Goal: Task Accomplishment & Management: Use online tool/utility

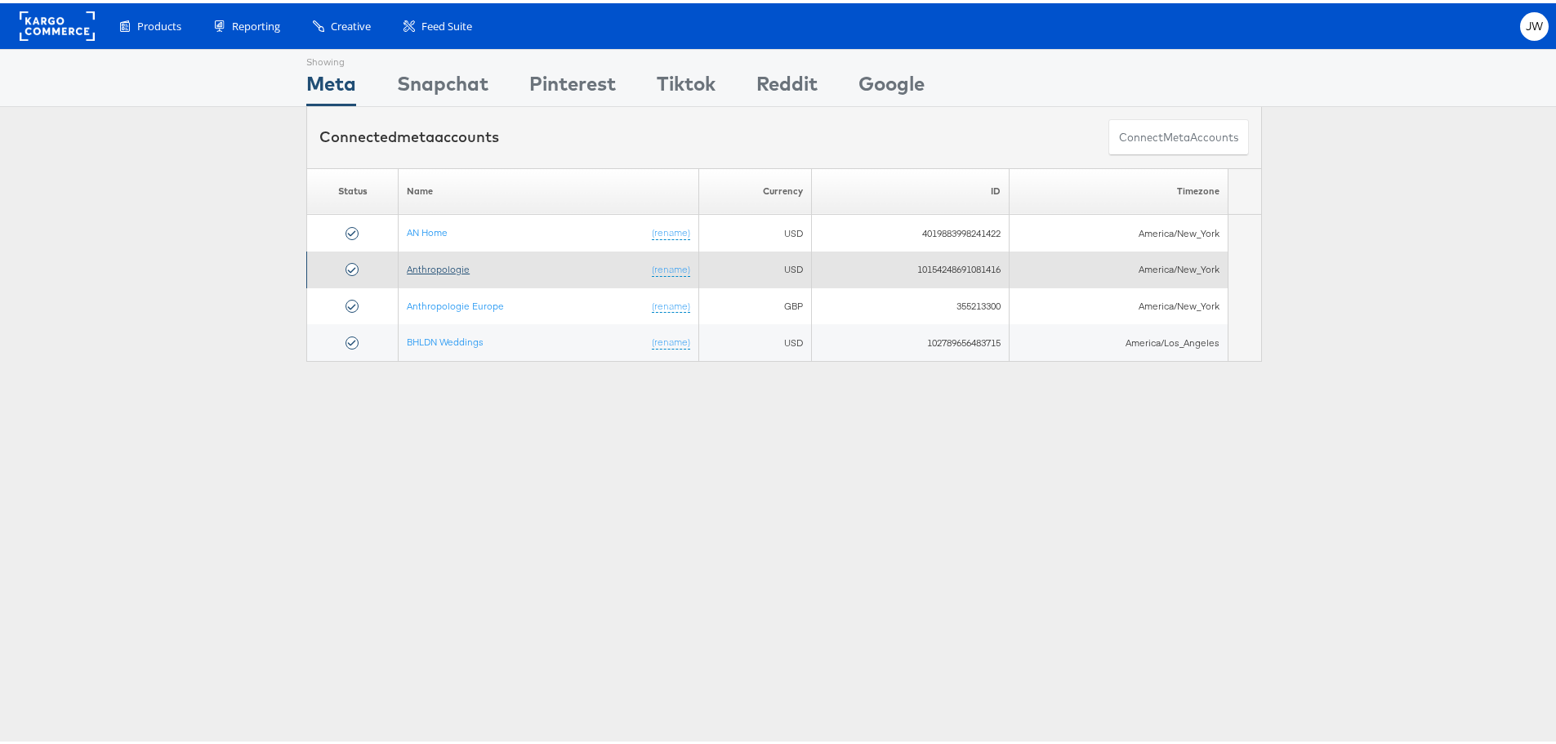
click at [426, 265] on link "Anthropologie" at bounding box center [438, 266] width 63 height 12
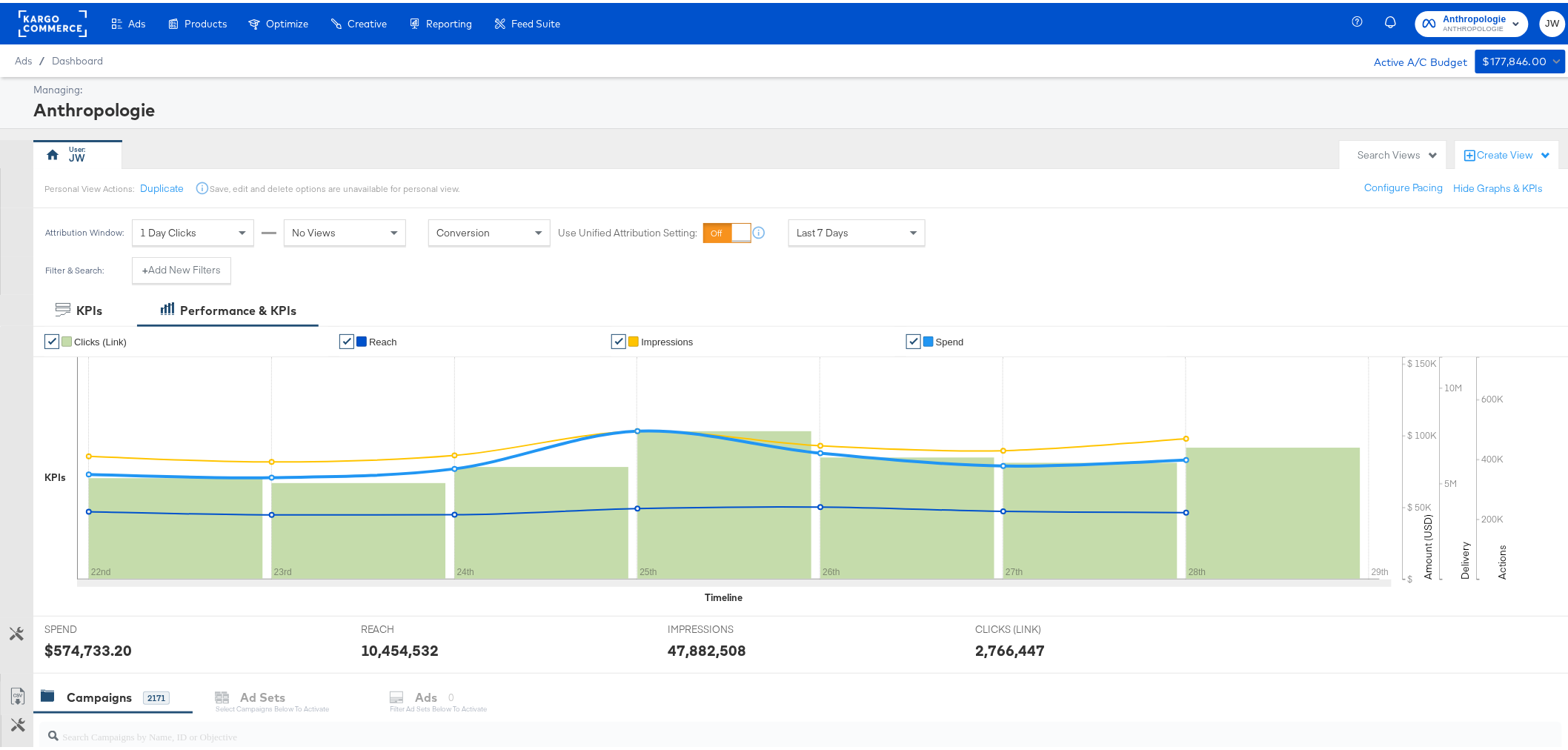
drag, startPoint x: 622, startPoint y: 76, endPoint x: 593, endPoint y: 102, distance: 38.9
click at [0, 0] on div "My Designs" at bounding box center [0, 0] width 0 height 0
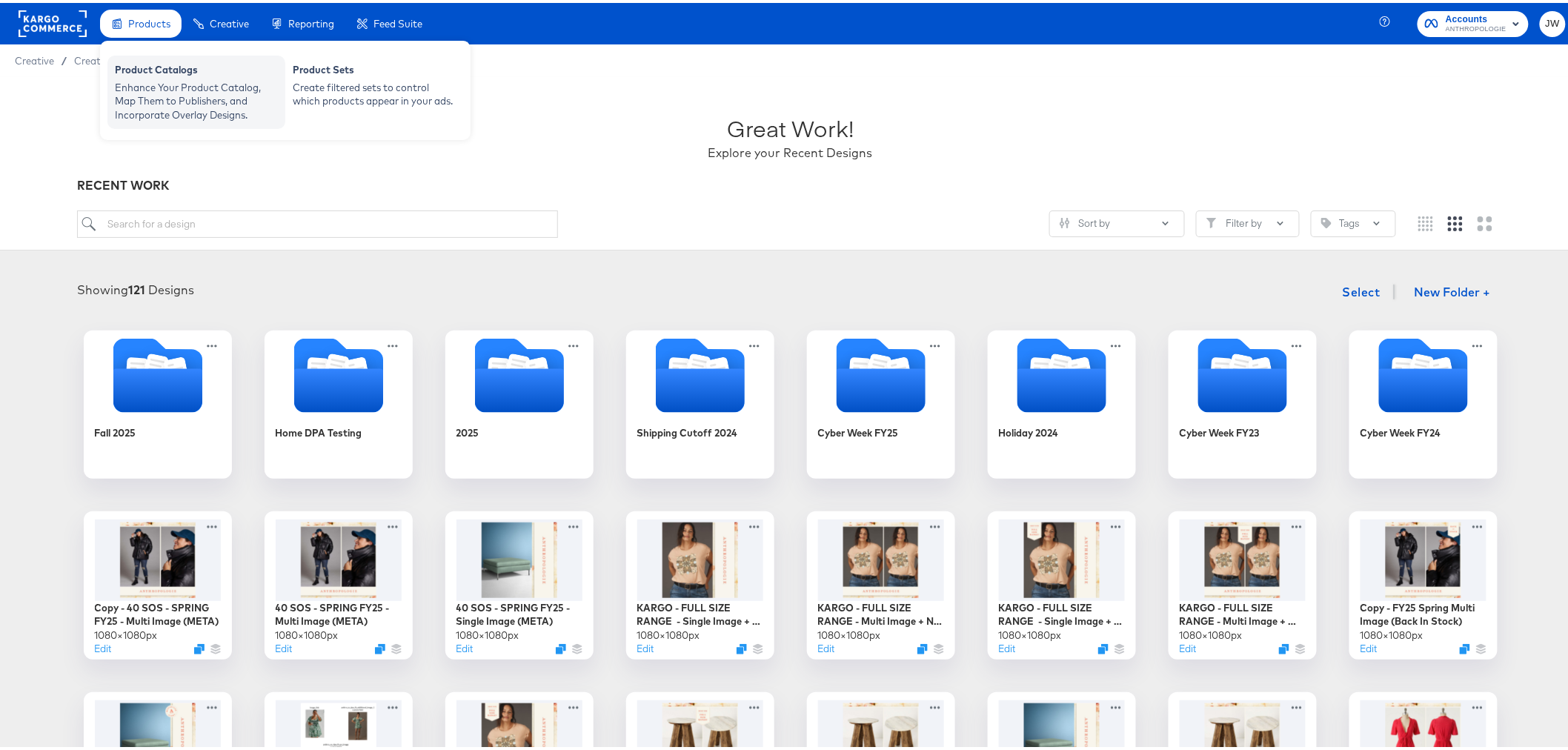
click at [164, 54] on div "Product Catalogs Enhance Your Product Catalog, Map Them to Publishers, and Inco…" at bounding box center [196, 89] width 178 height 73
click at [164, 83] on div "Enhance Your Product Catalog, Map Them to Publishers, and Incorporate Overlay D…" at bounding box center [197, 99] width 163 height 42
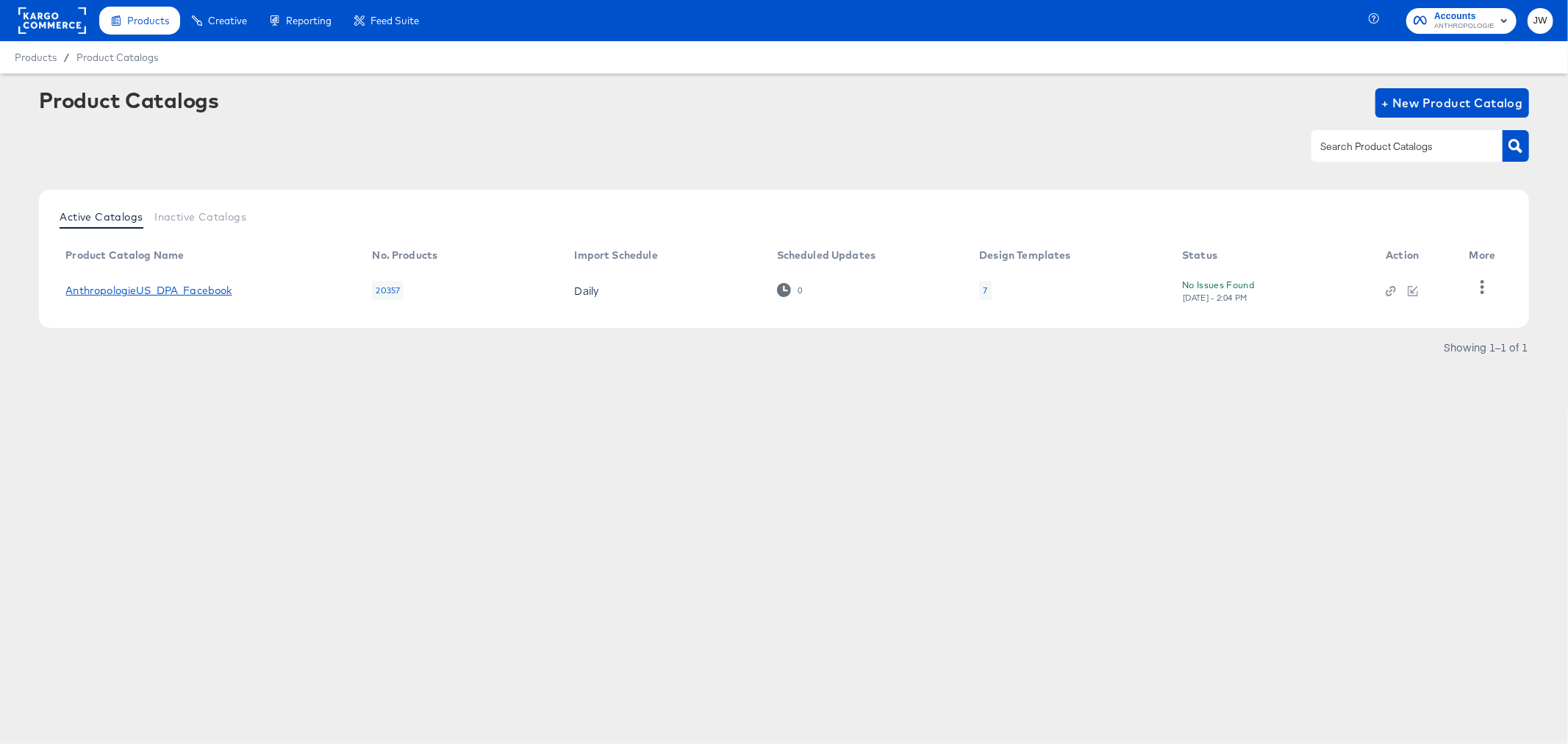
click at [193, 290] on link "AnthropologieUS_DPA_Facebook" at bounding box center [149, 290] width 167 height 12
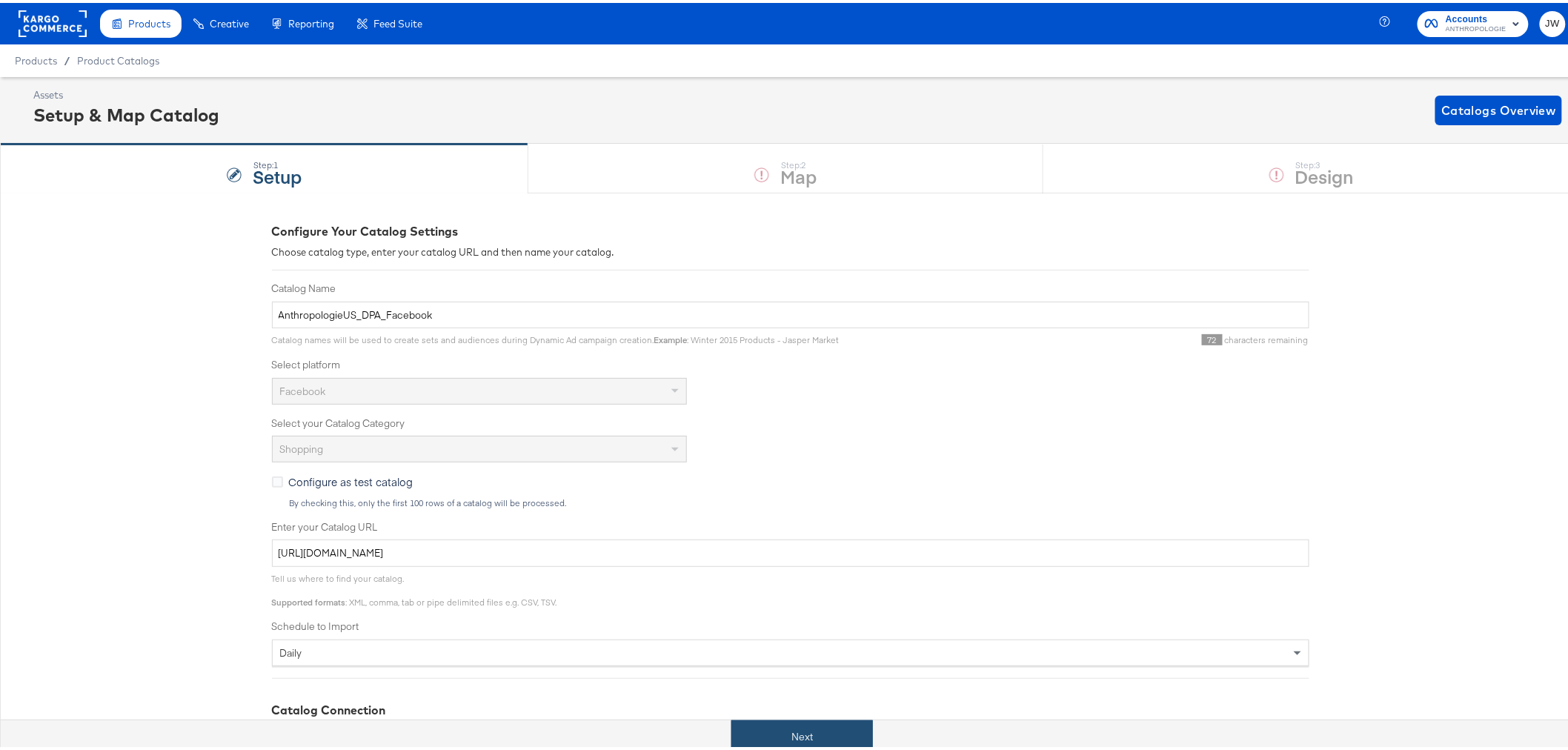
click at [745, 734] on button "Next" at bounding box center [802, 734] width 142 height 34
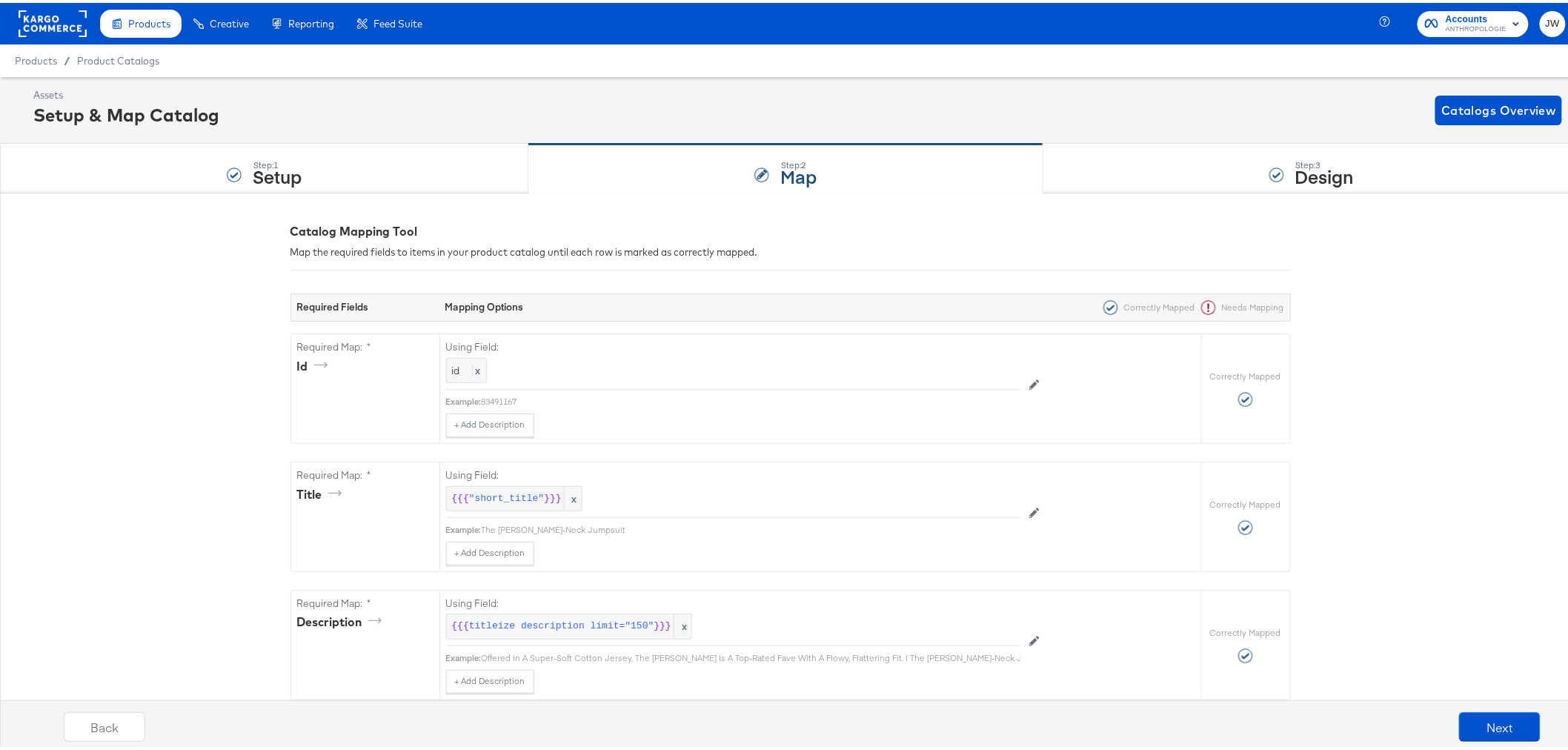
click at [1501, 738] on div "Back Next" at bounding box center [802, 728] width 1596 height 55
click at [1491, 722] on button "Next" at bounding box center [1500, 724] width 82 height 30
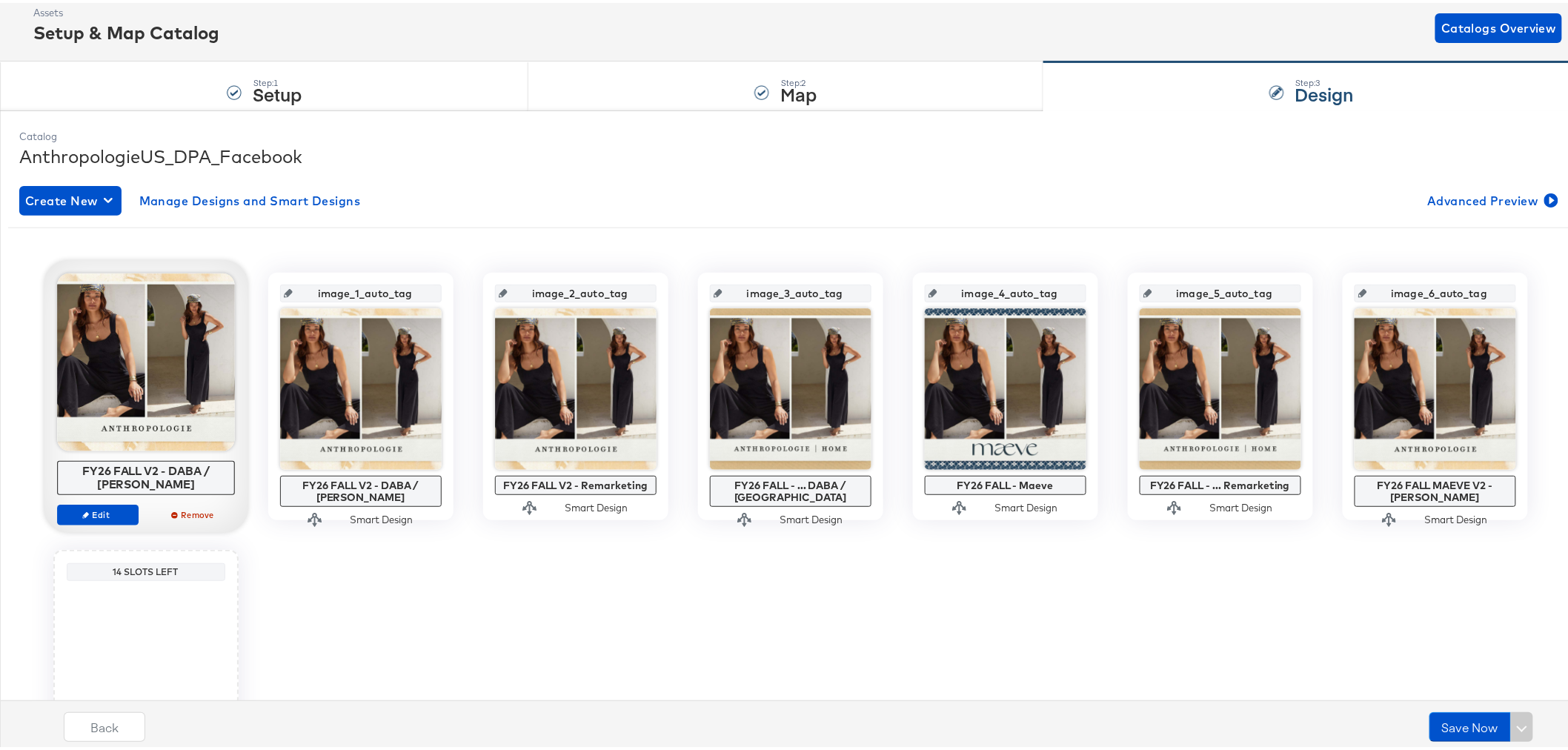
scroll to position [209, 0]
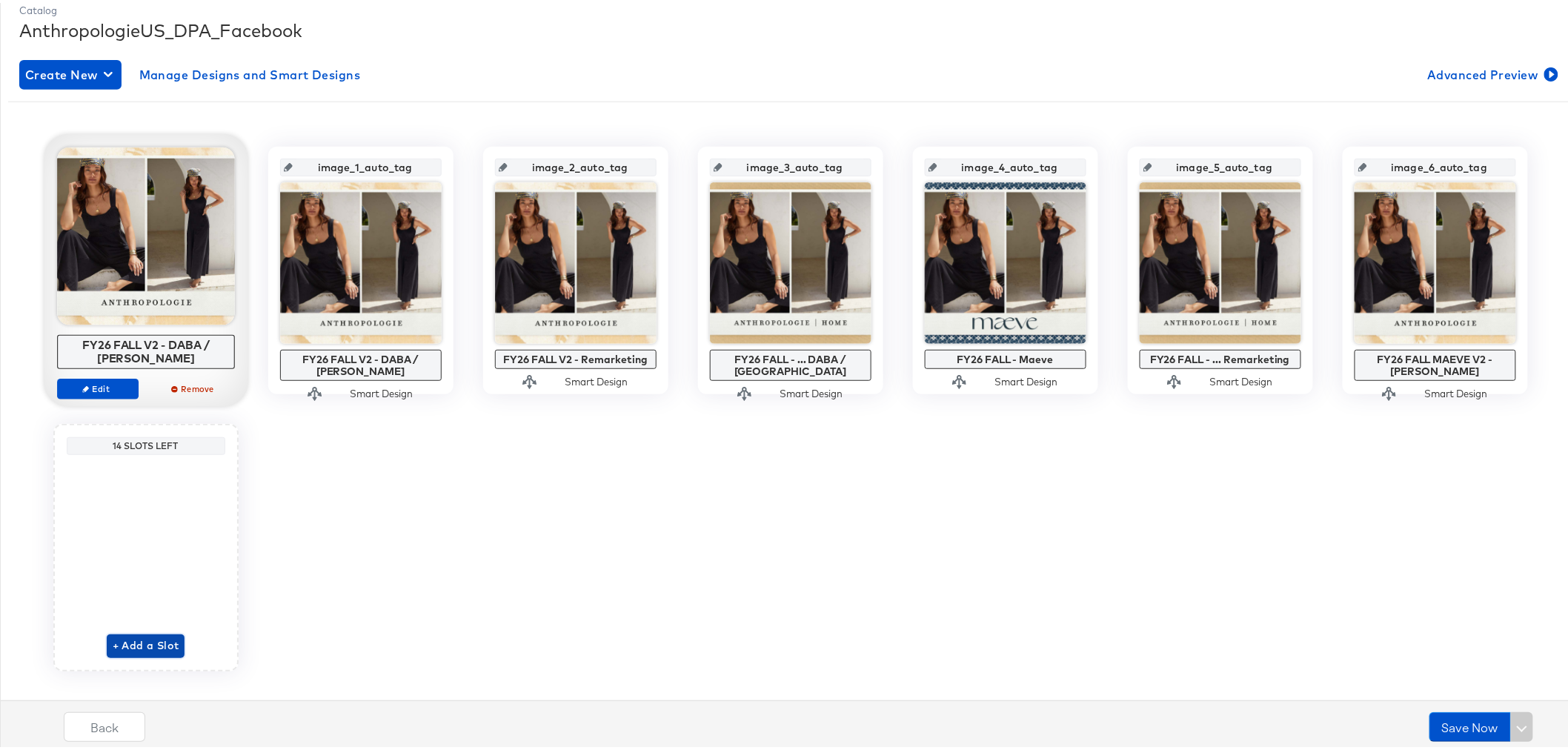
click at [141, 640] on span "+ Add a Slot" at bounding box center [146, 642] width 67 height 18
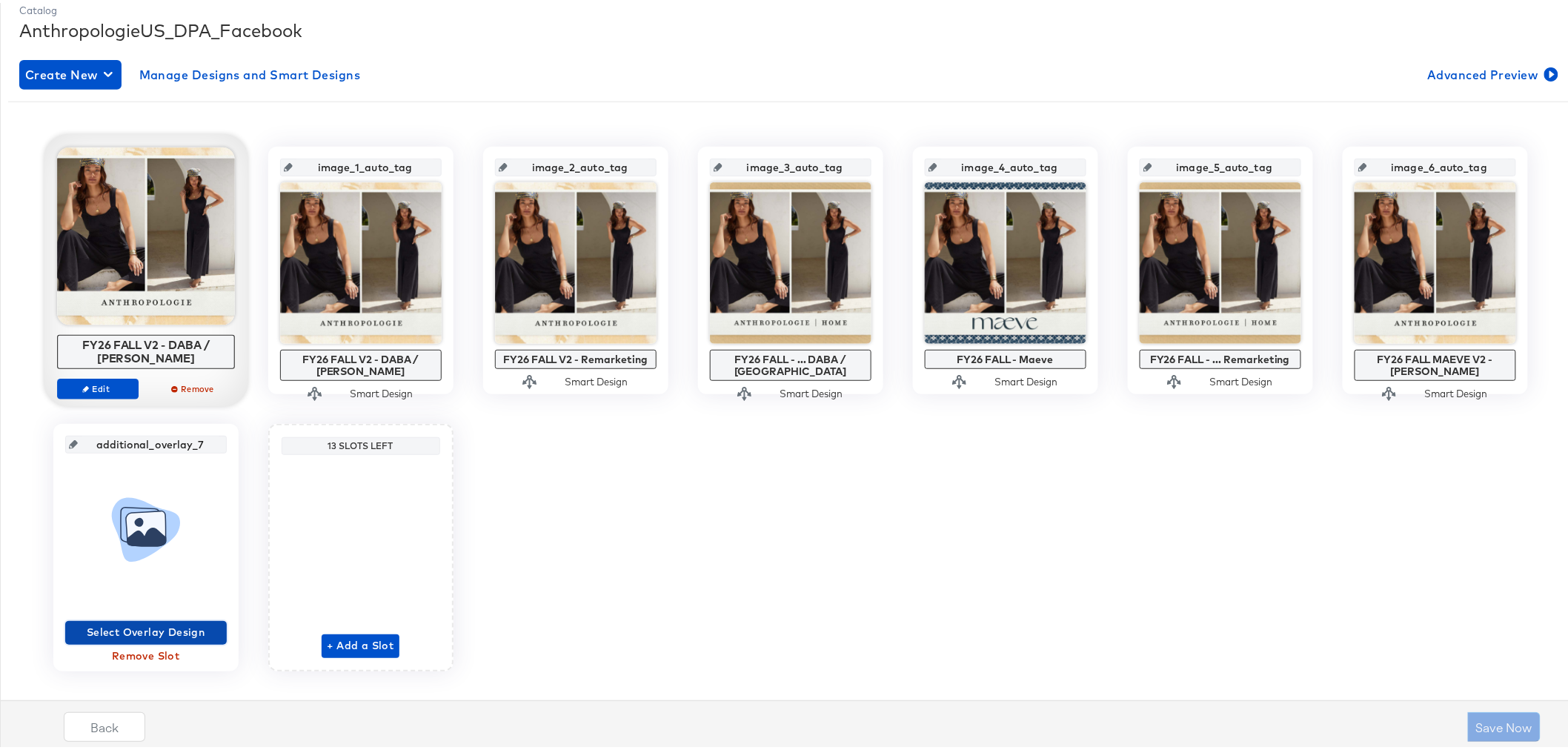
click at [197, 628] on span "Select Overlay Design" at bounding box center [145, 629] width 150 height 18
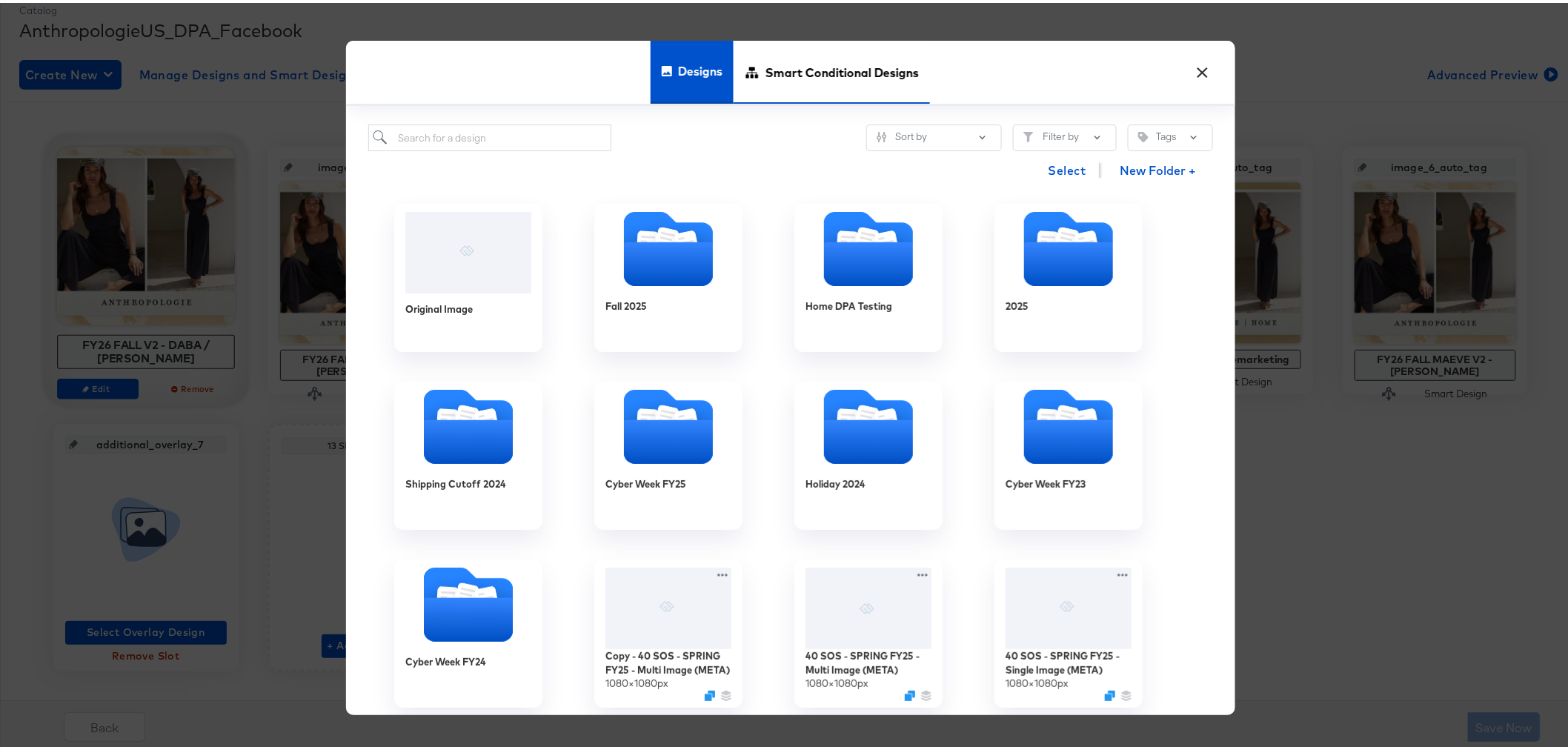
click at [884, 59] on span "Smart Conditional Designs" at bounding box center [842, 69] width 153 height 65
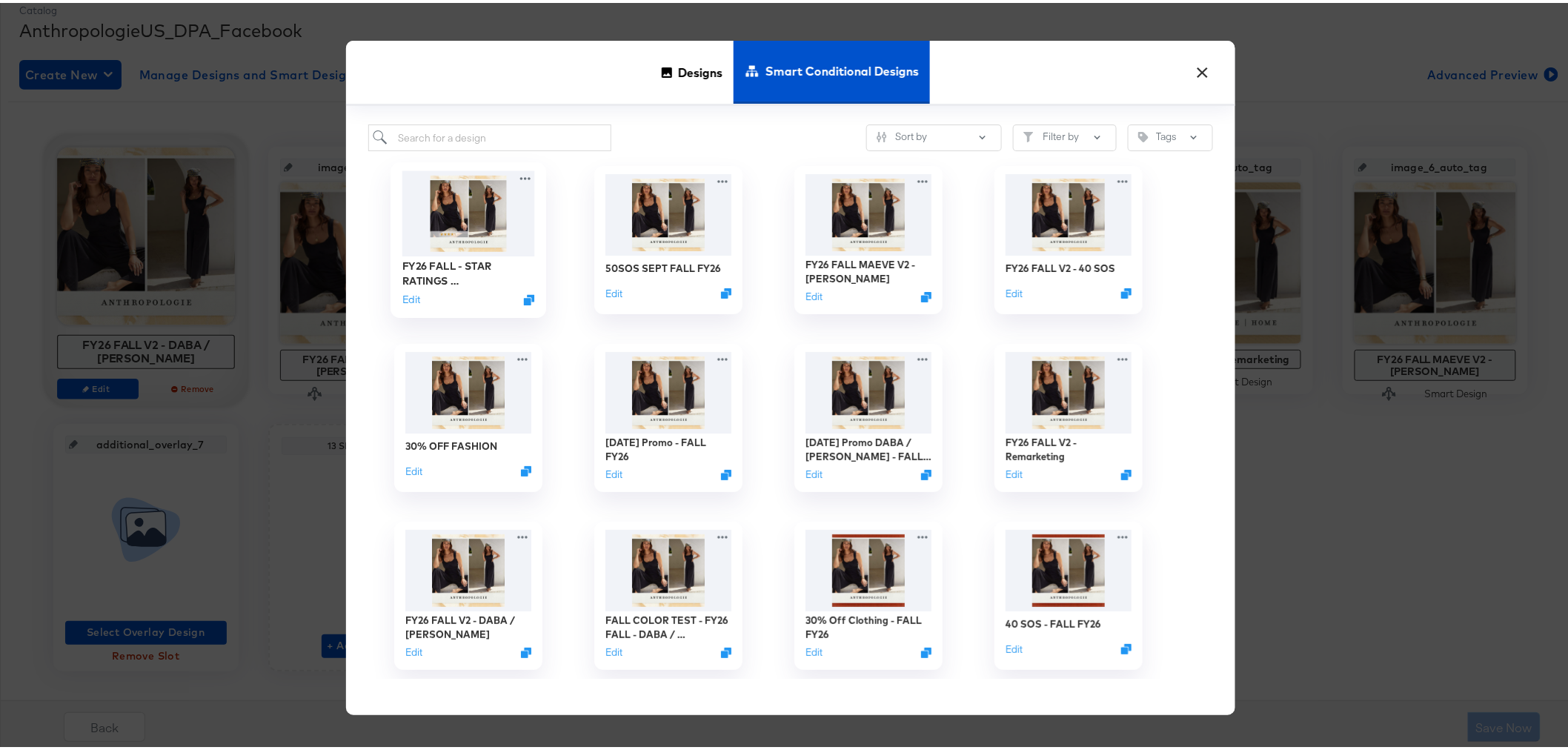
click at [479, 211] on img at bounding box center [468, 210] width 132 height 85
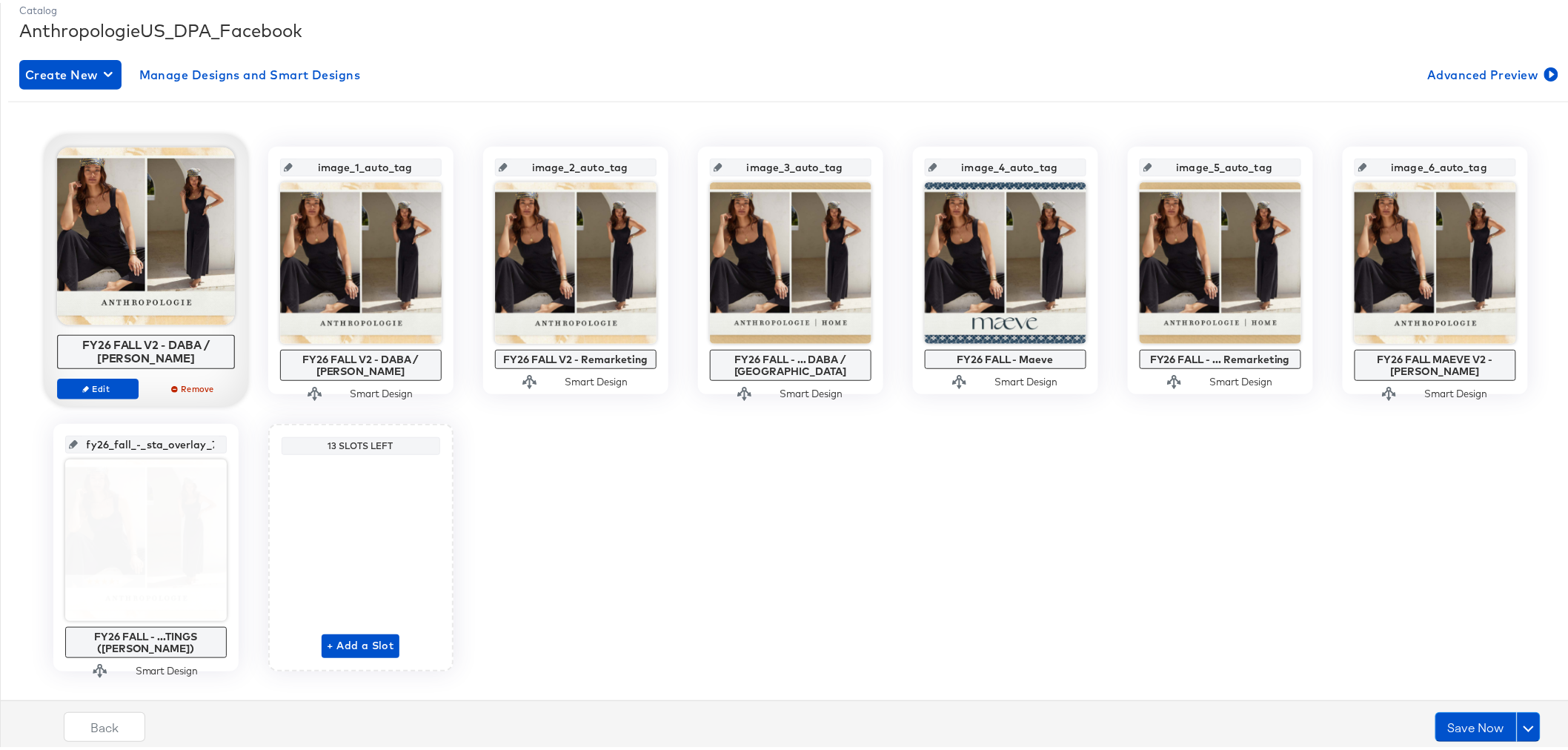
click at [71, 439] on icon at bounding box center [74, 442] width 9 height 9
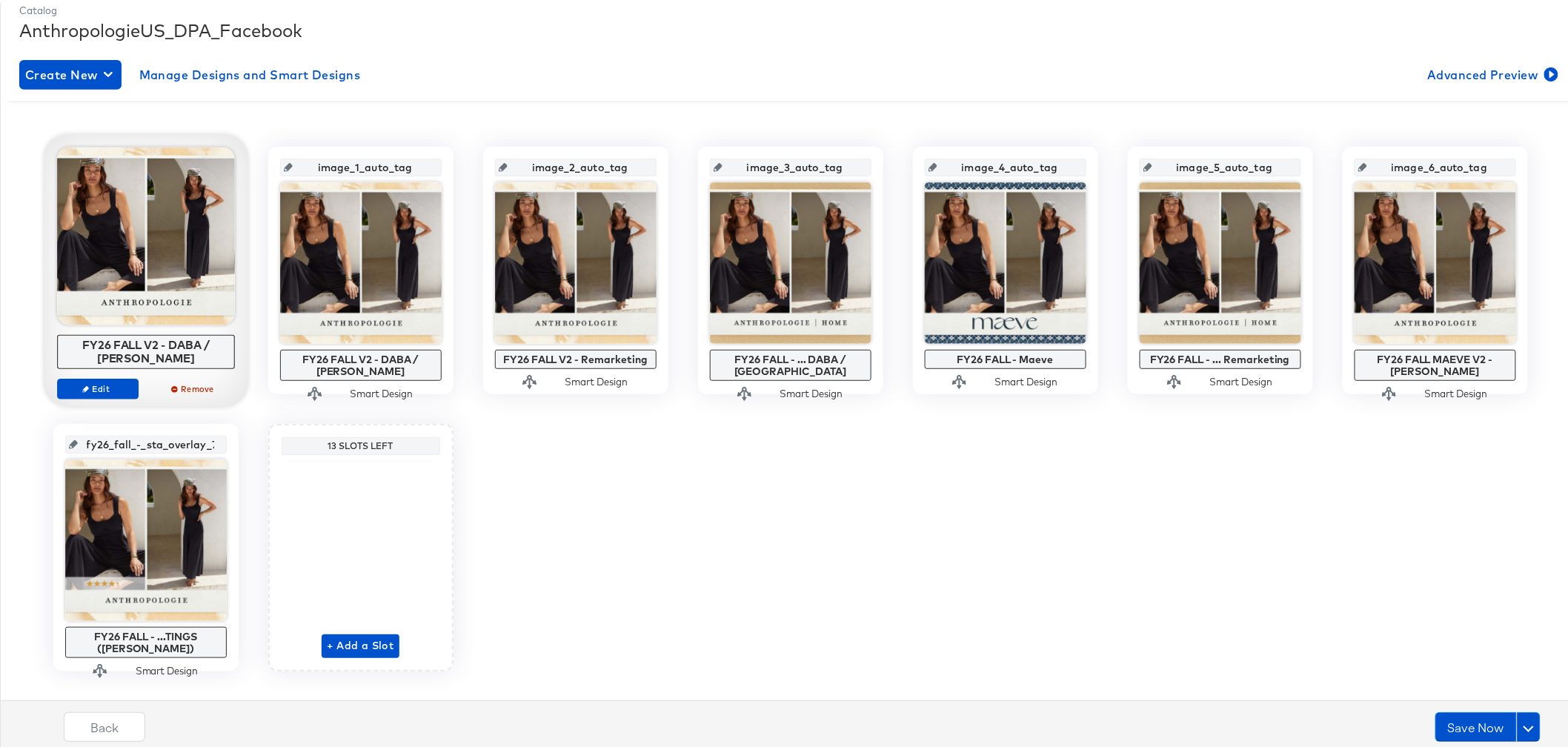
click at [69, 444] on icon at bounding box center [74, 442] width 9 height 9
click at [152, 440] on input "fy26_fall_-_sta_overlay_7" at bounding box center [151, 435] width 145 height 40
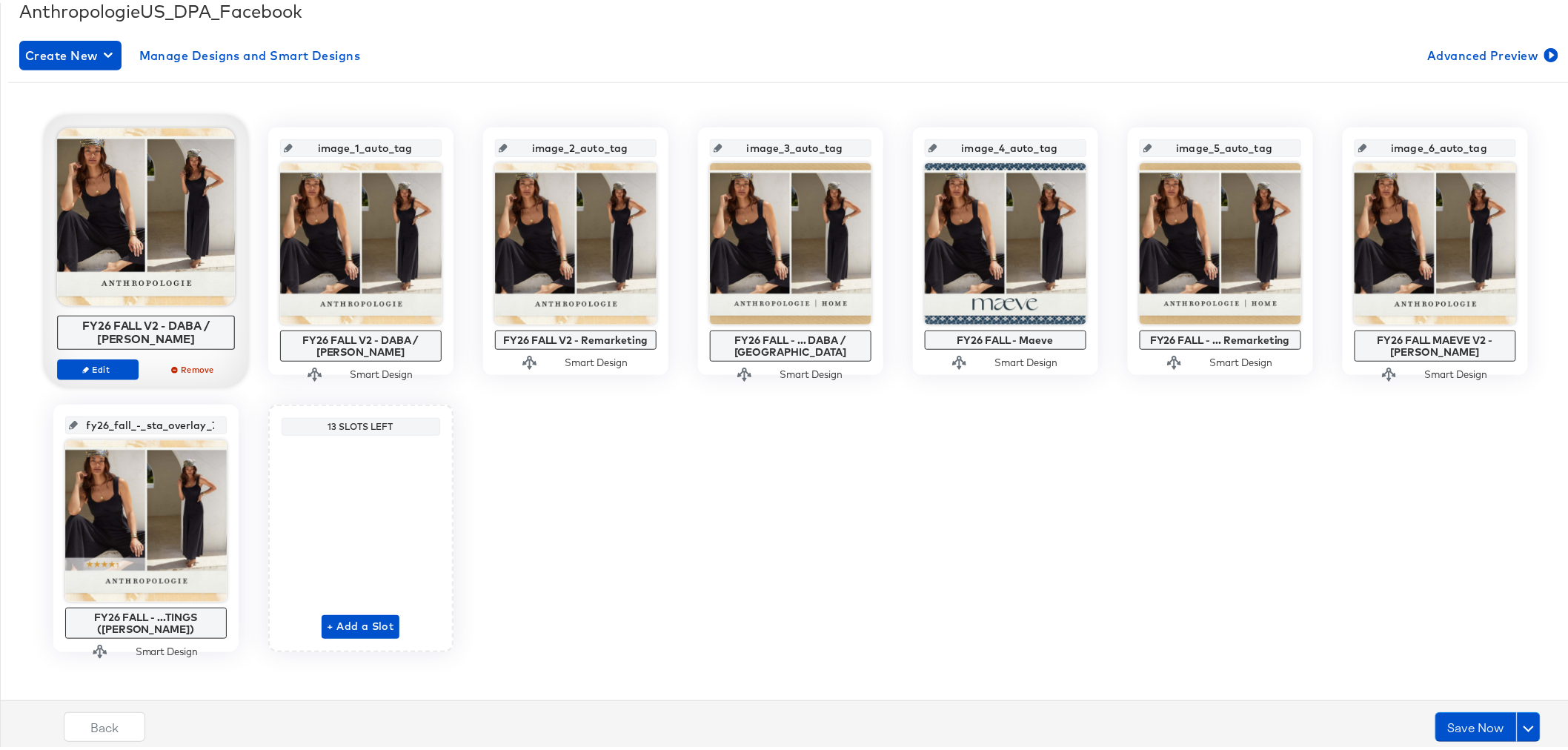
scroll to position [233, 0]
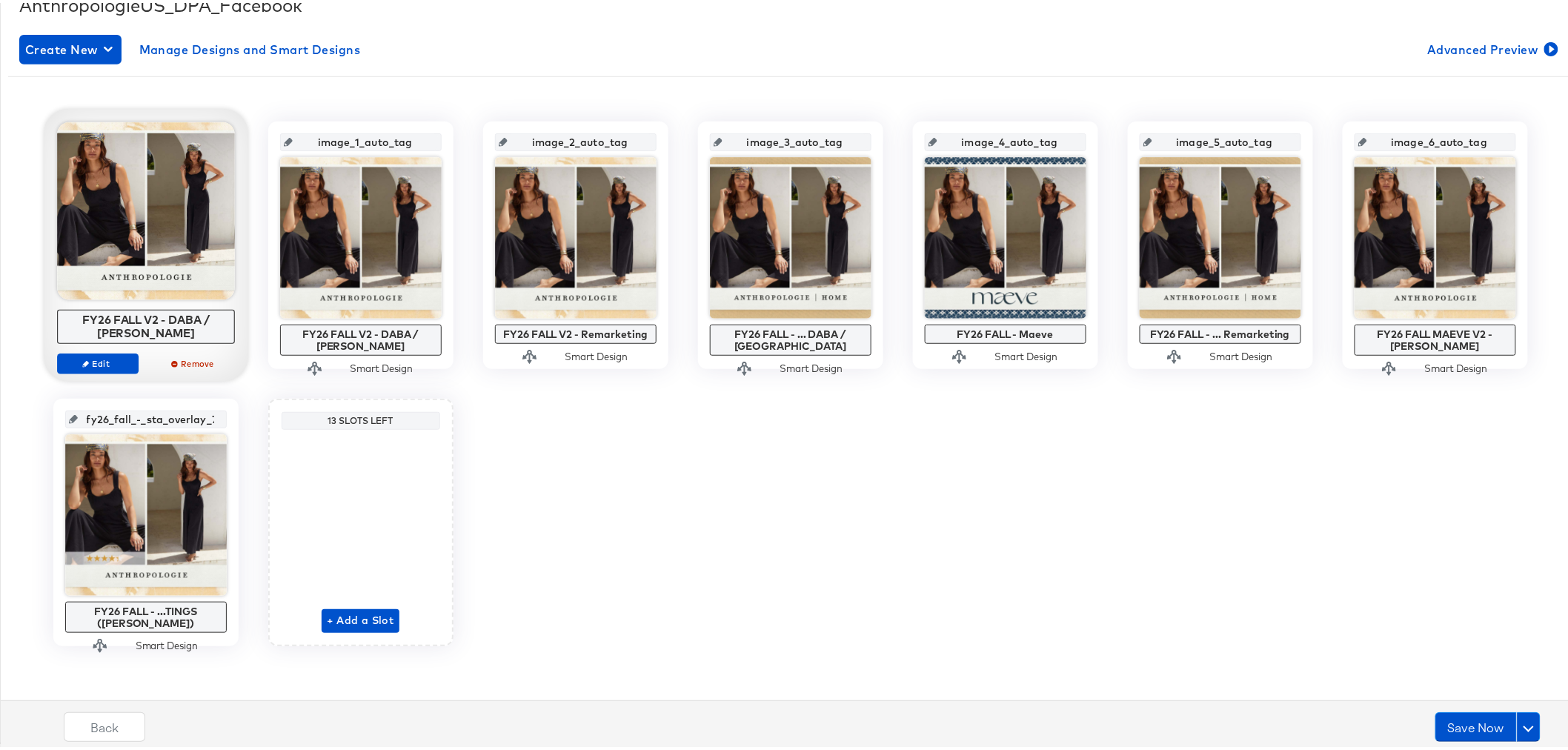
click at [793, 551] on div "image_0_auto_tag FY26 FALL V2 - DABA / SADA Edit Remove image_1_auto_tag FY26 F…" at bounding box center [790, 381] width 1564 height 524
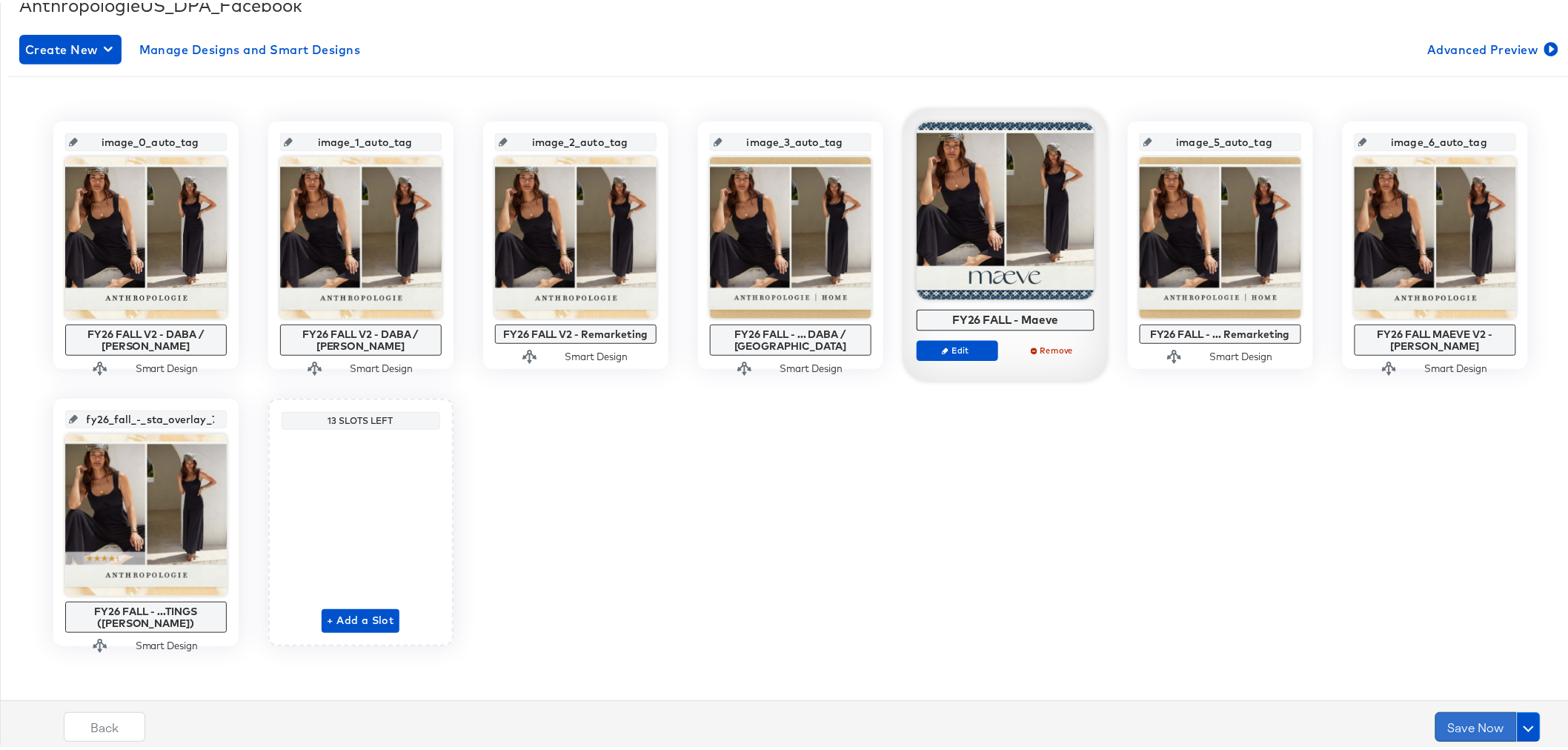
click at [1468, 727] on button "Save Now" at bounding box center [1476, 724] width 82 height 30
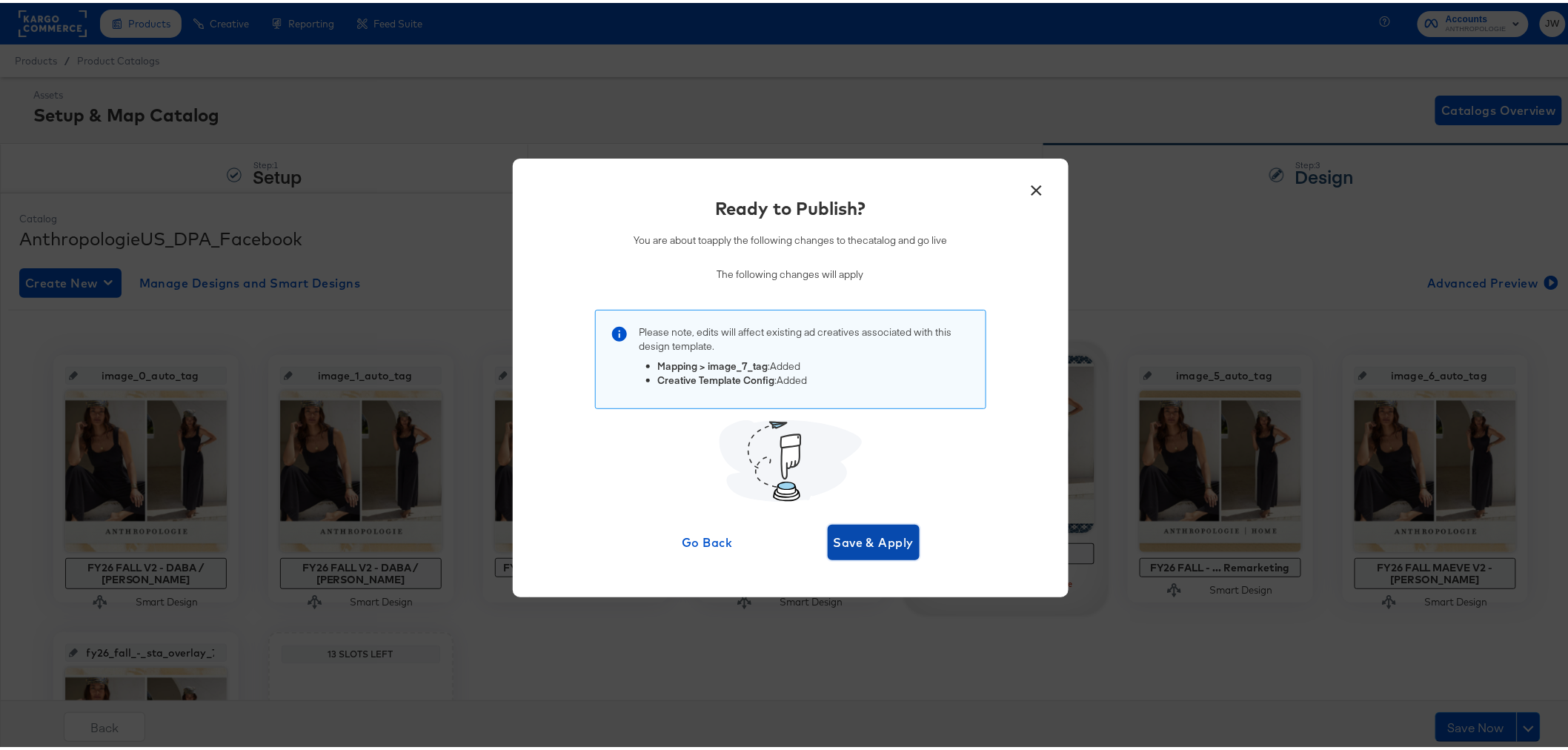
click at [886, 546] on span "Save & Apply" at bounding box center [874, 539] width 81 height 21
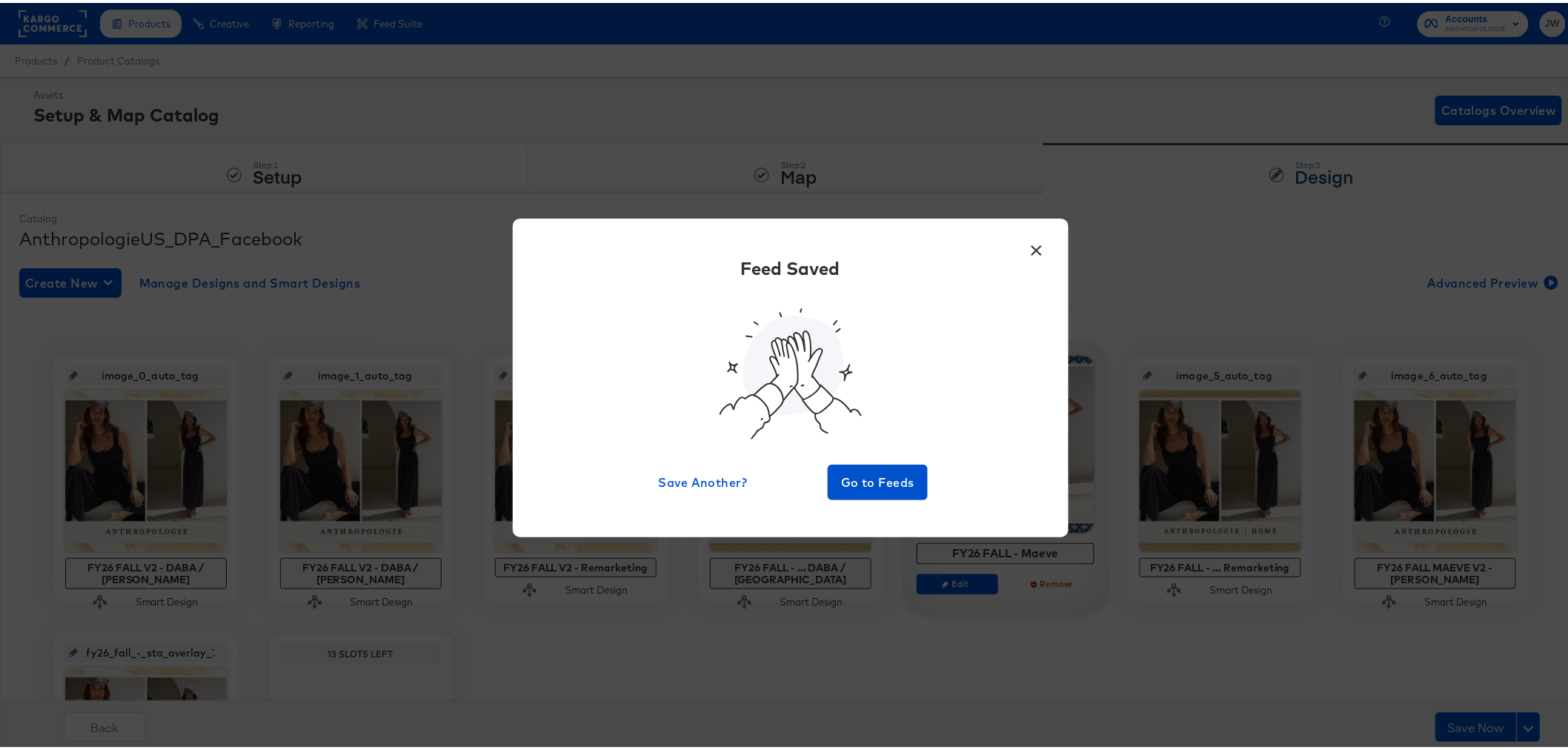
click at [1036, 247] on button "×" at bounding box center [1036, 243] width 26 height 26
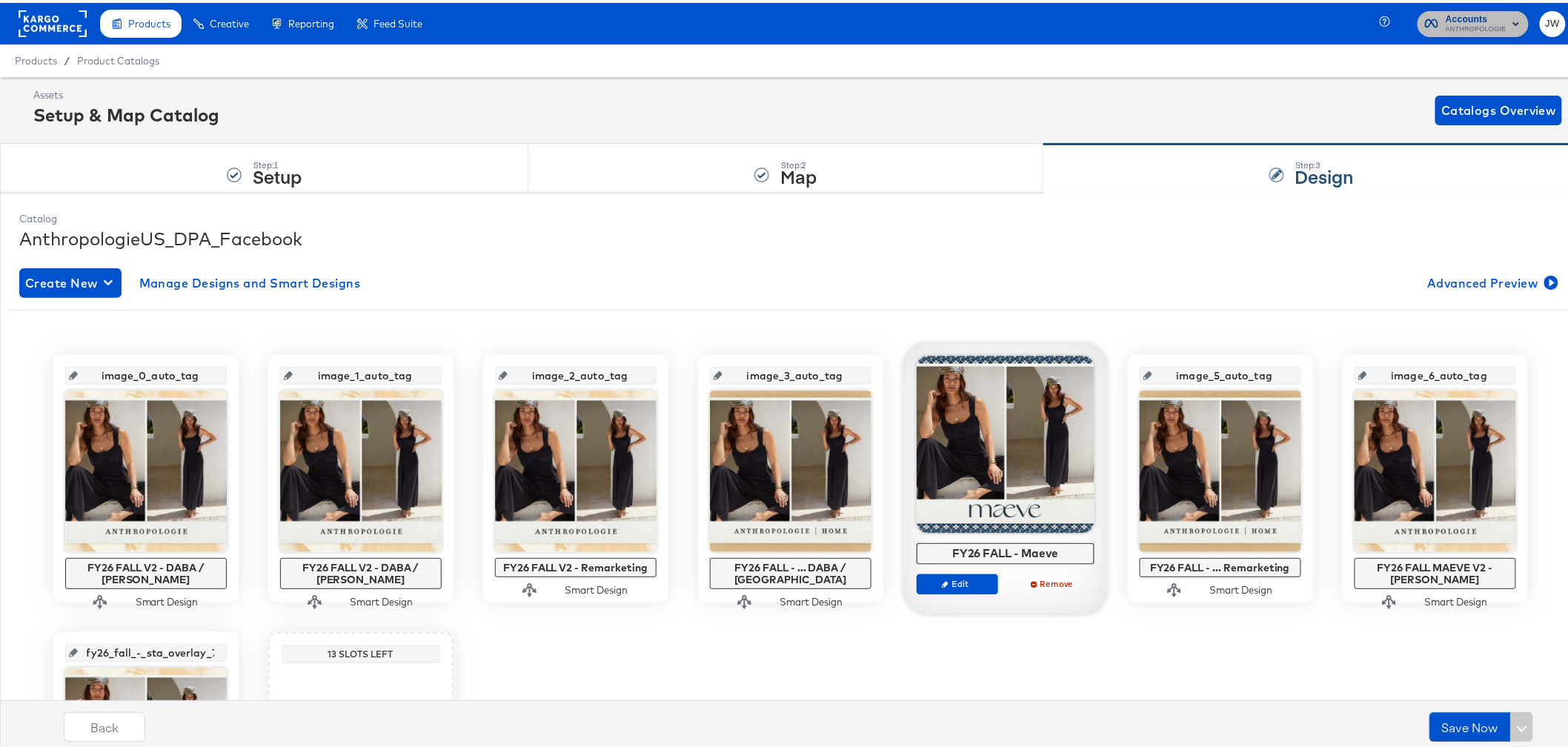
click at [1449, 21] on span "ANTHROPOLOGIE" at bounding box center [1476, 26] width 61 height 12
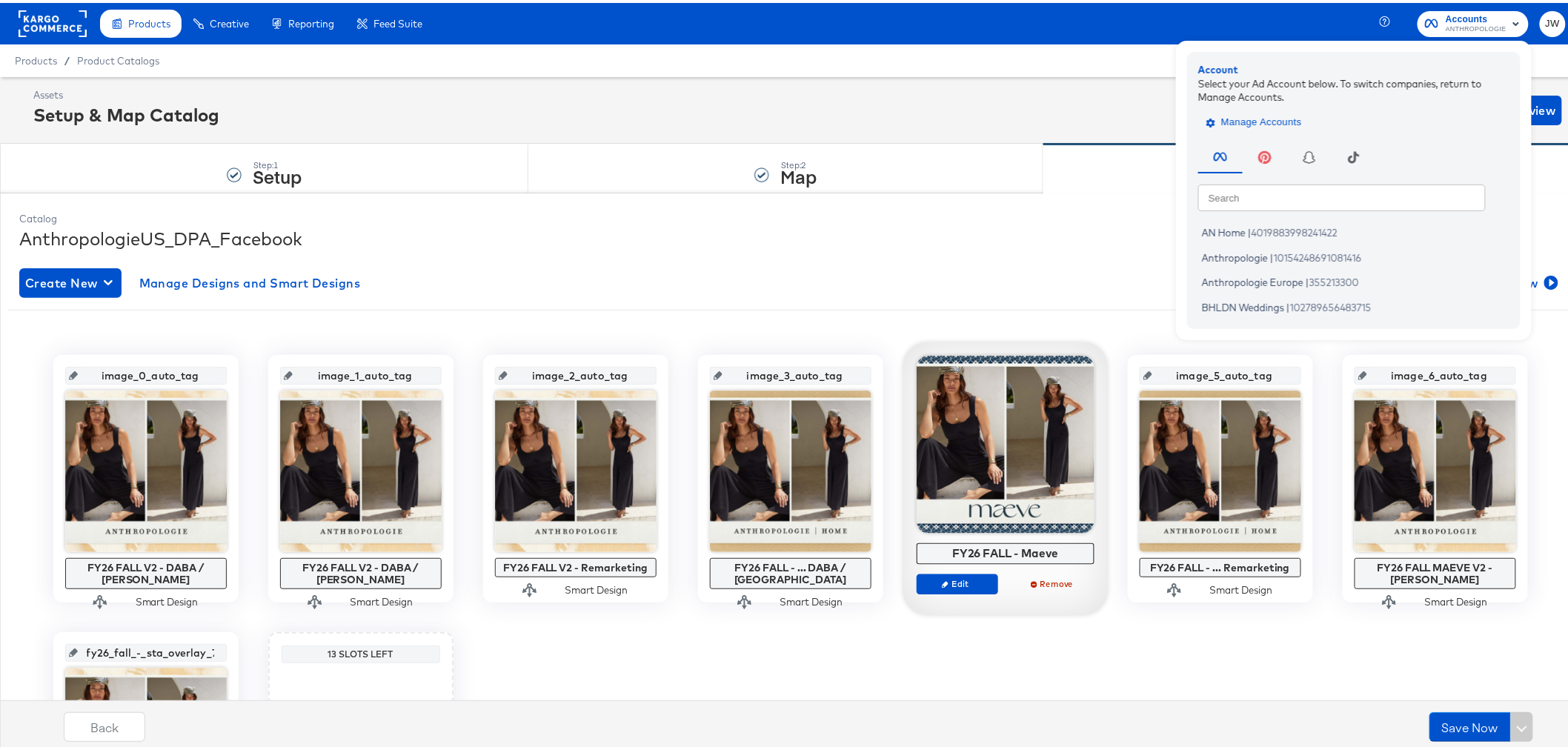
click at [1258, 122] on span "Manage Accounts" at bounding box center [1256, 120] width 93 height 17
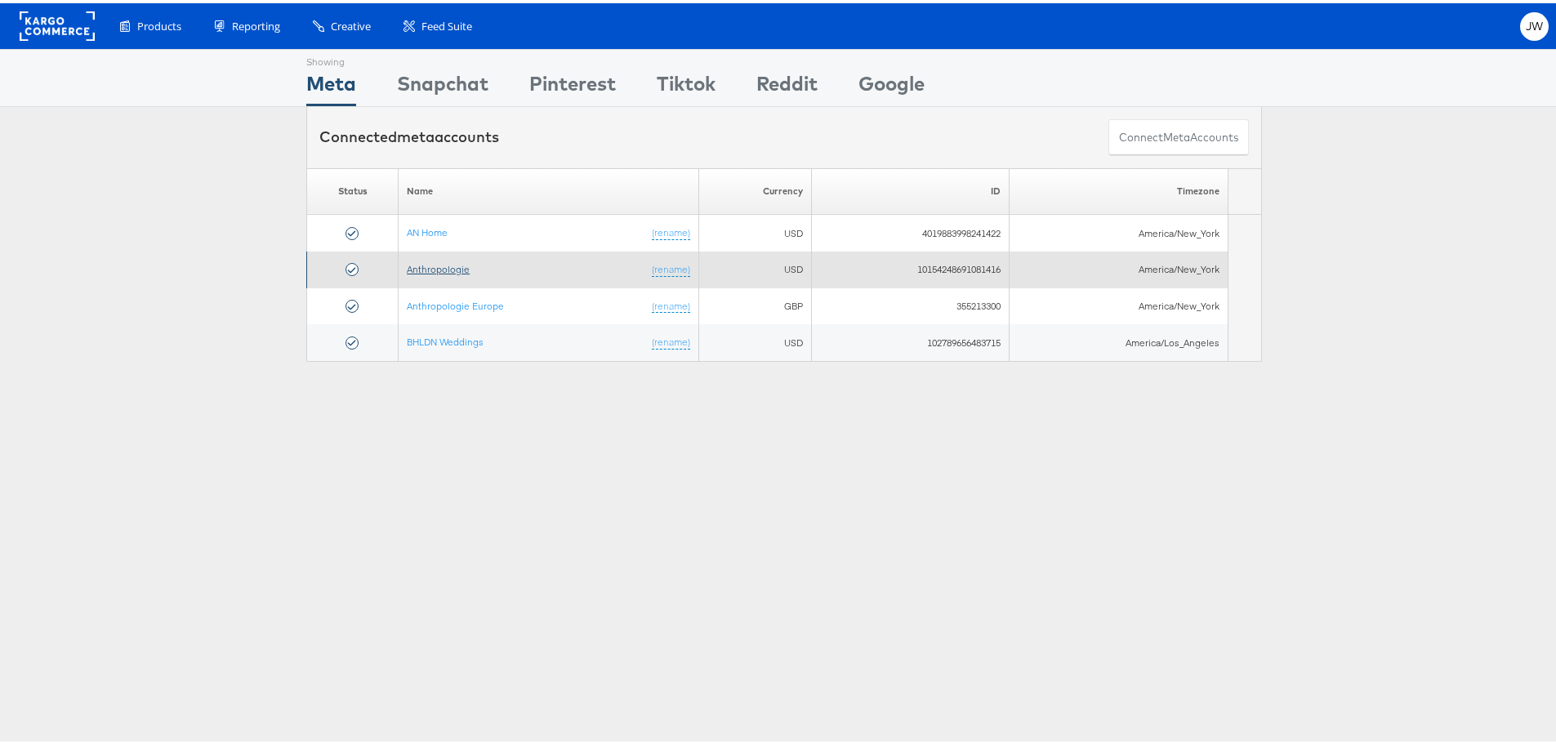
click at [407, 265] on link "Anthropologie" at bounding box center [438, 266] width 63 height 12
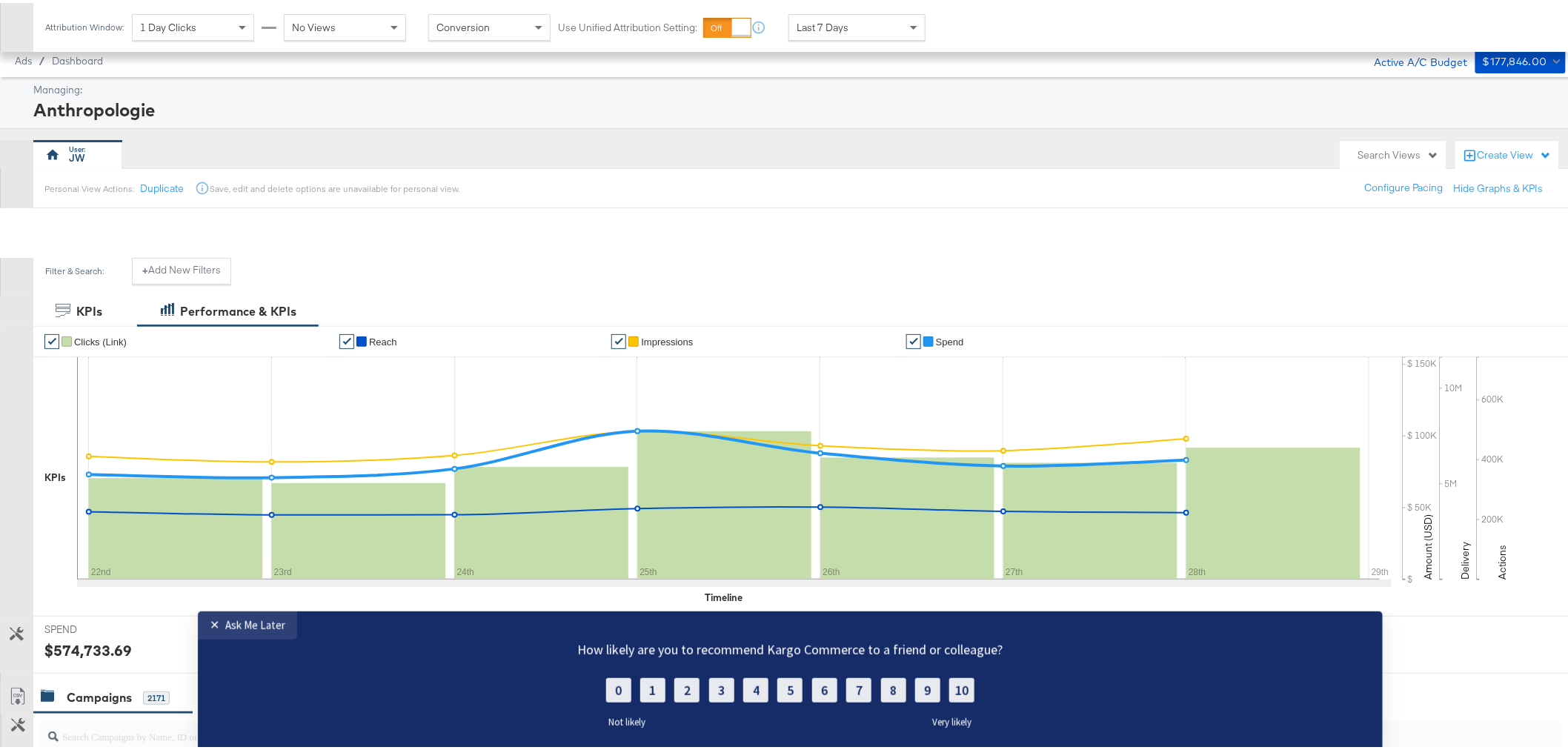
scroll to position [331, 0]
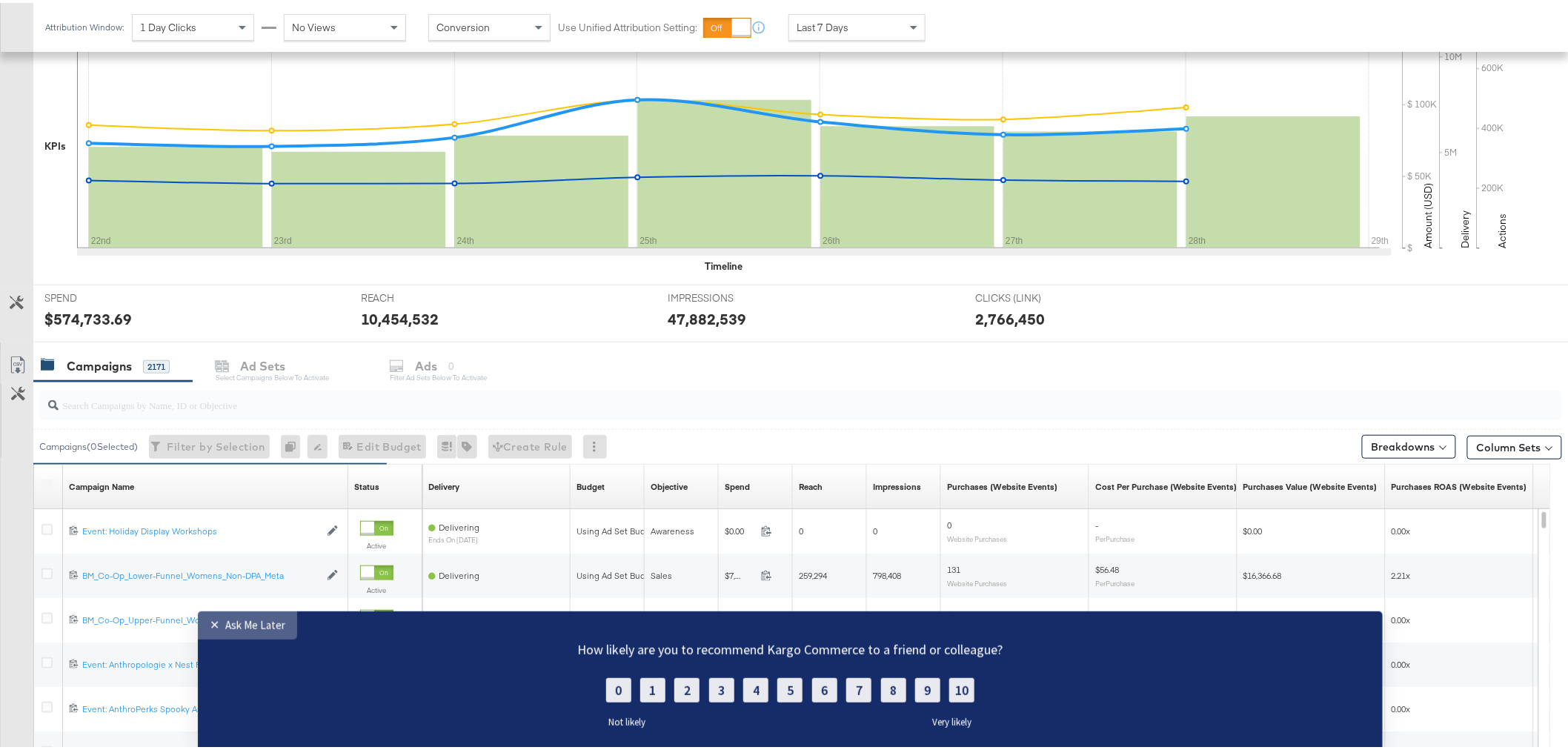
click at [260, 629] on div "Ask Me Later" at bounding box center [255, 624] width 60 height 15
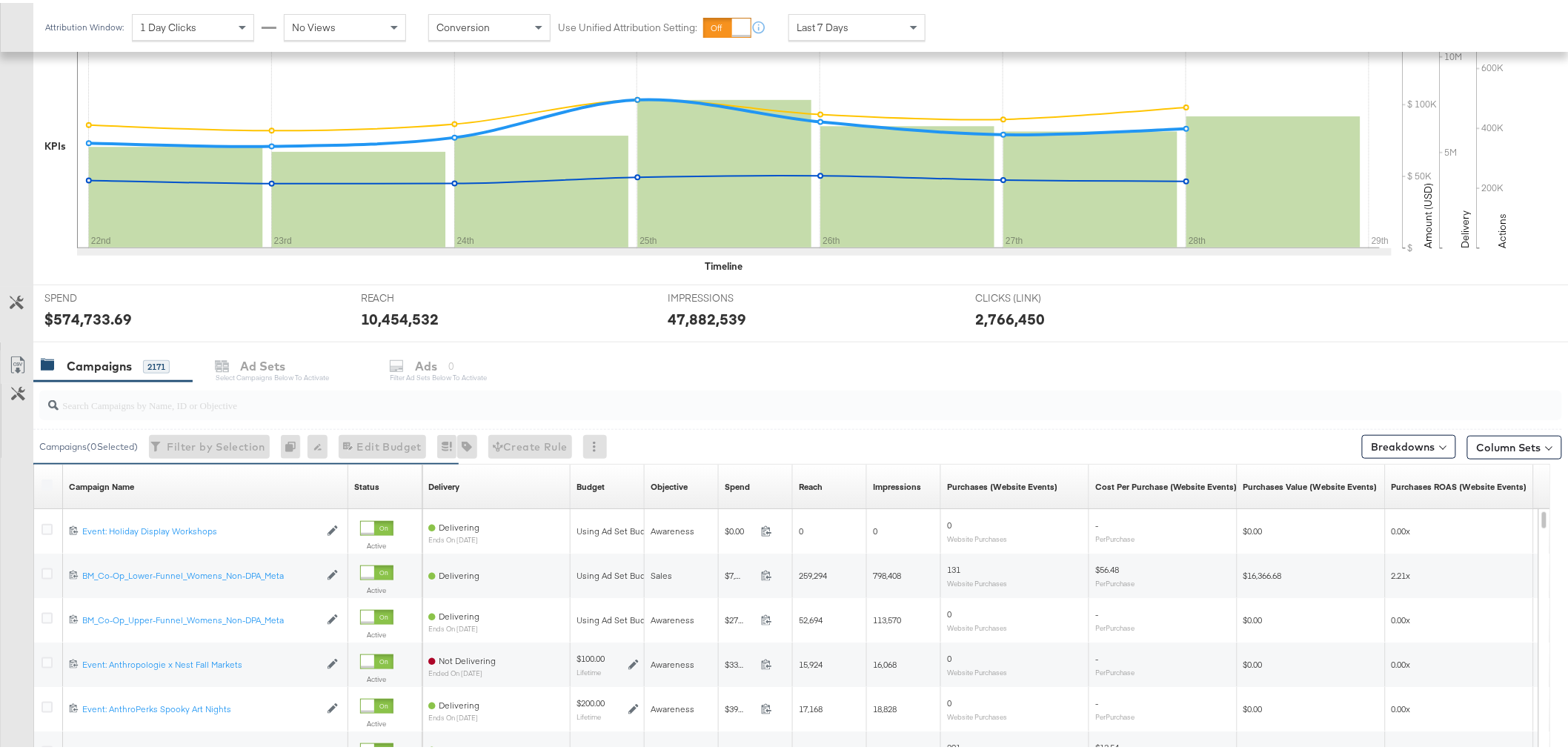
click at [209, 408] on input "search" at bounding box center [740, 396] width 1363 height 29
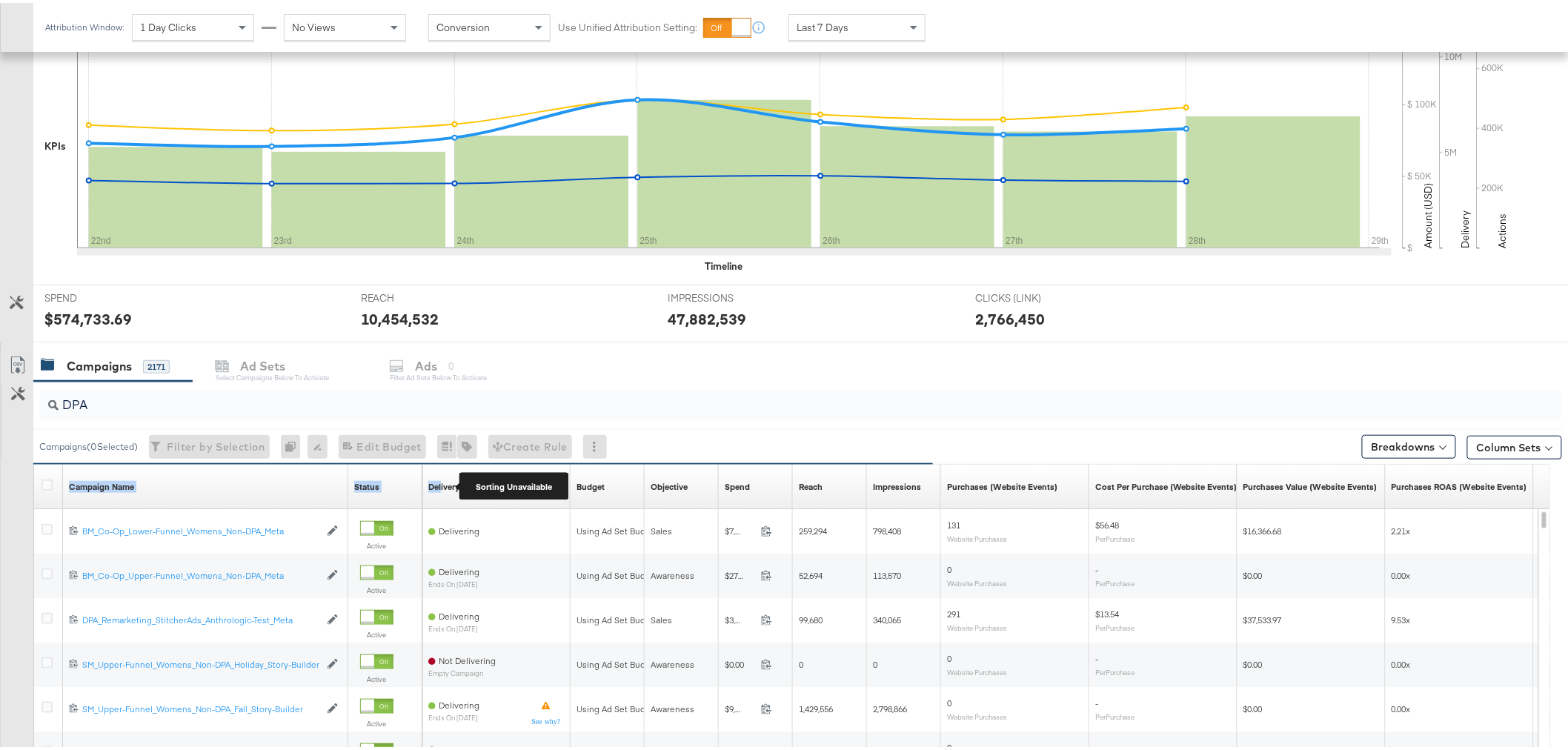
drag, startPoint x: 346, startPoint y: 482, endPoint x: 440, endPoint y: 479, distance: 94.0
click at [34, 462] on div "Campaign Name Sorting Unavailable Status Sorting Unavailable Delivery Sorting U…" at bounding box center [34, 462] width 0 height 0
click at [18, 502] on div "Customize KPIs Export as CSV" at bounding box center [16, 610] width 34 height 526
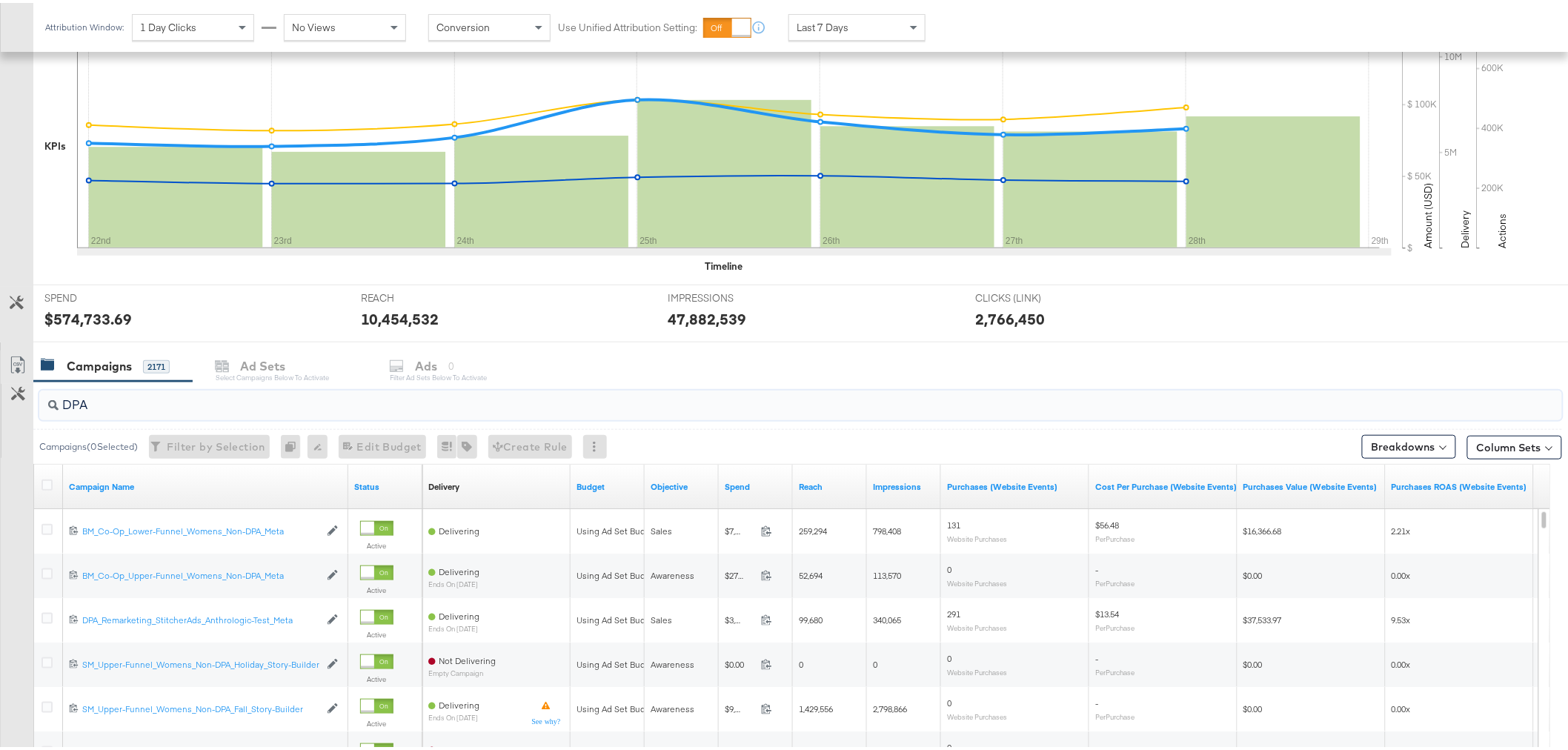
drag, startPoint x: 132, startPoint y: 404, endPoint x: -48, endPoint y: 398, distance: 180.1
click at [0, 398] on html "Ads Products Optimize Creative Reporting Feed Suite Anthropologie ANTHROPOLOGIE…" at bounding box center [790, 44] width 1581 height 750
type input "A"
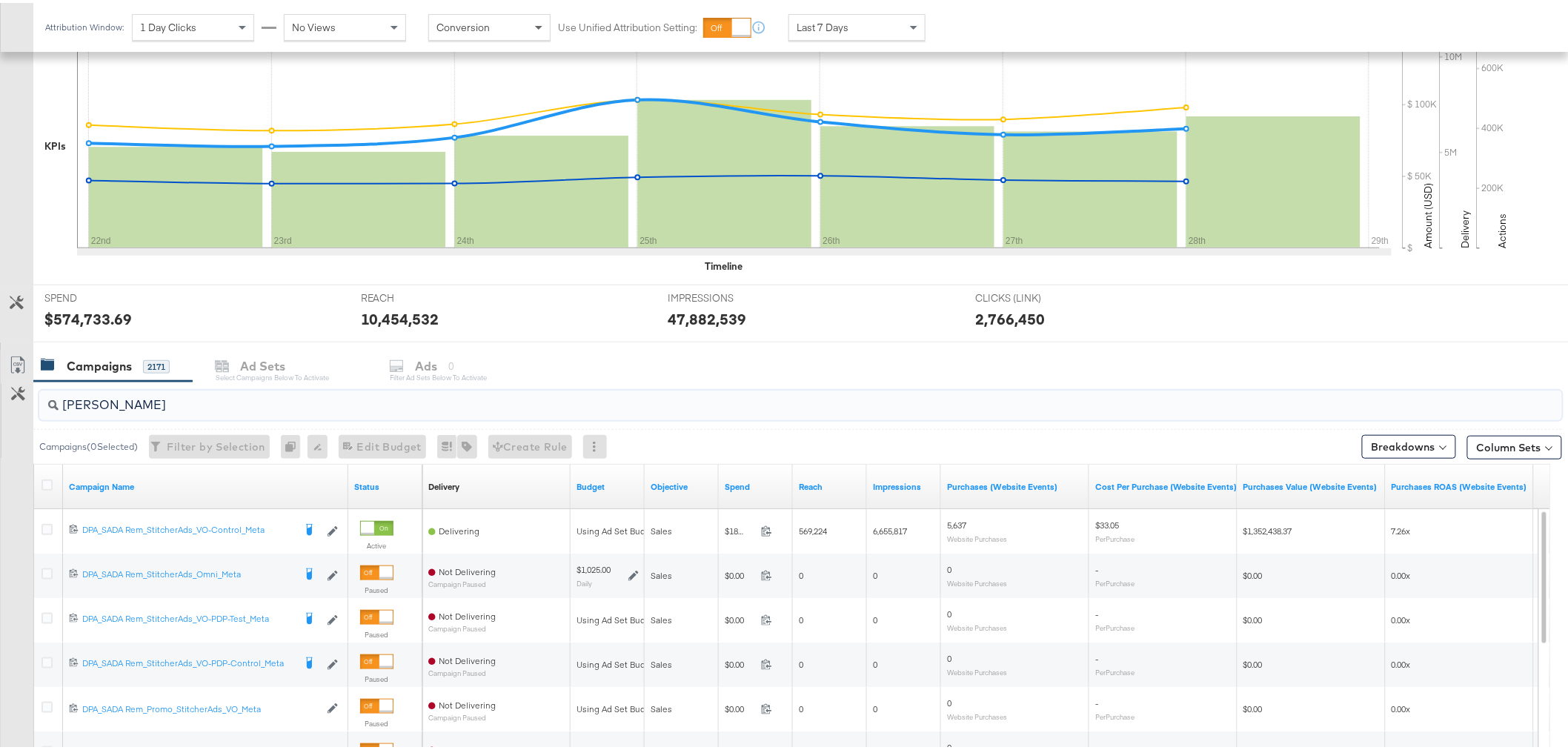
type input "[PERSON_NAME]"
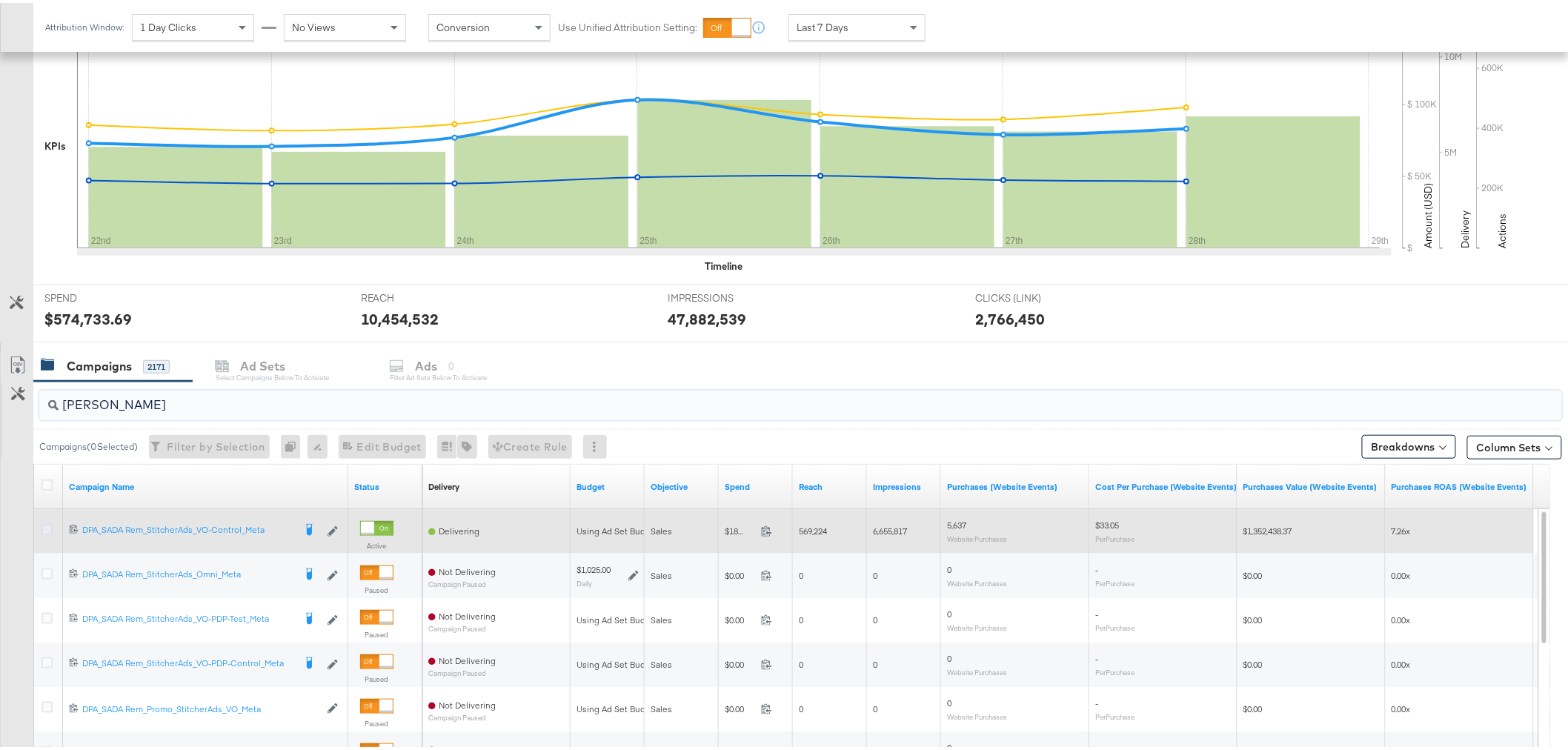
click at [49, 526] on icon at bounding box center [47, 526] width 11 height 11
click at [0, 0] on input "checkbox" at bounding box center [0, 0] width 0 height 0
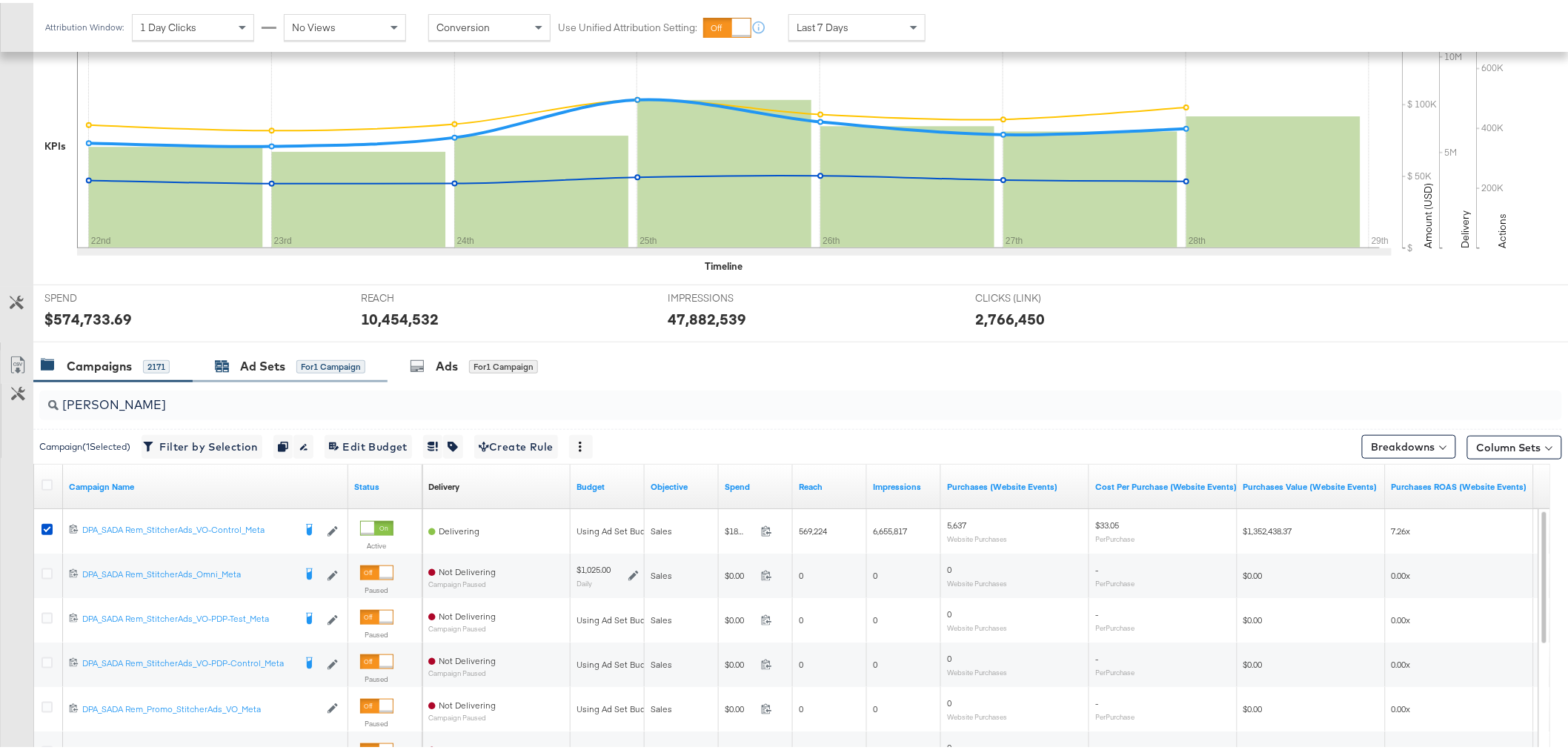
click at [275, 356] on div "Ad Sets" at bounding box center [263, 363] width 45 height 17
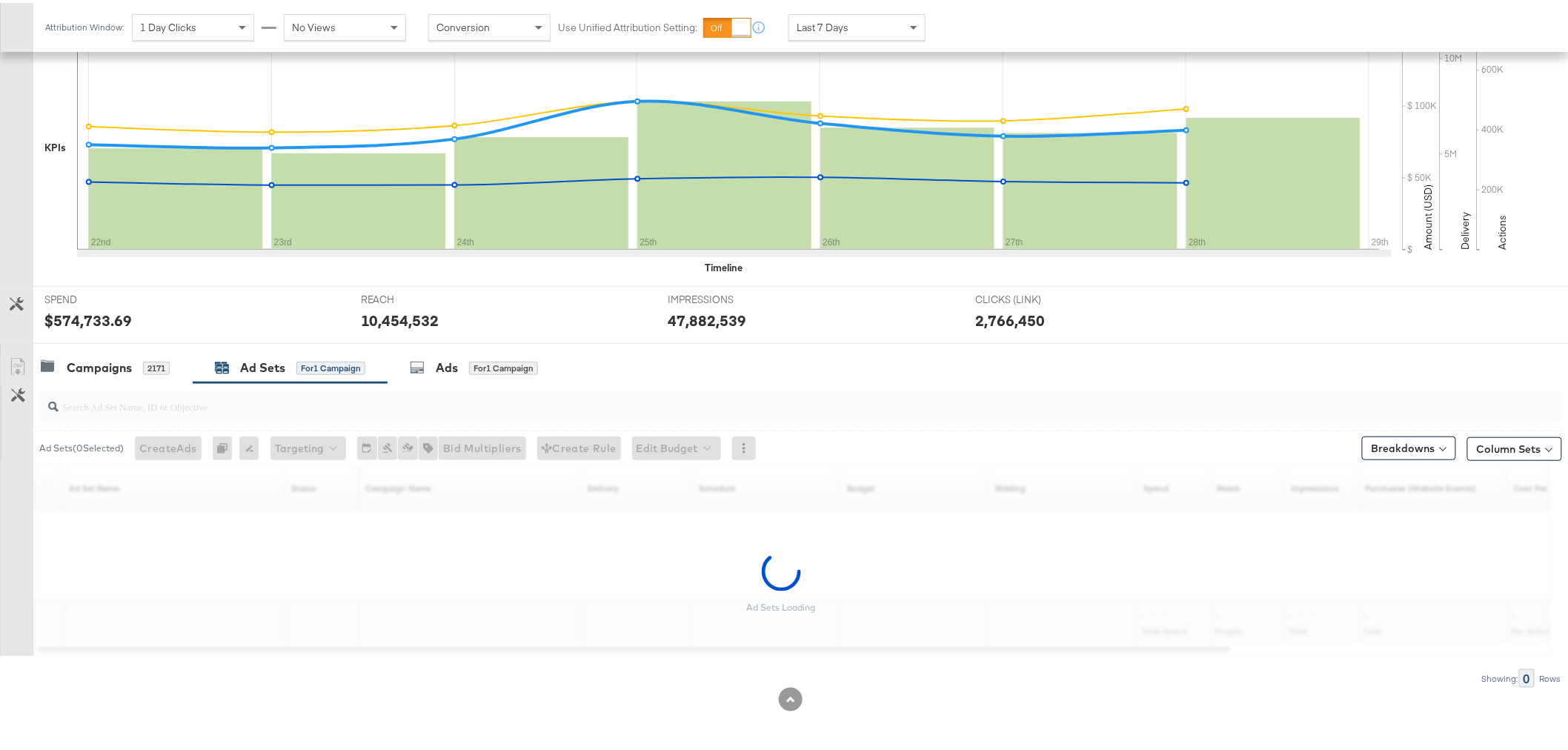
scroll to position [329, 0]
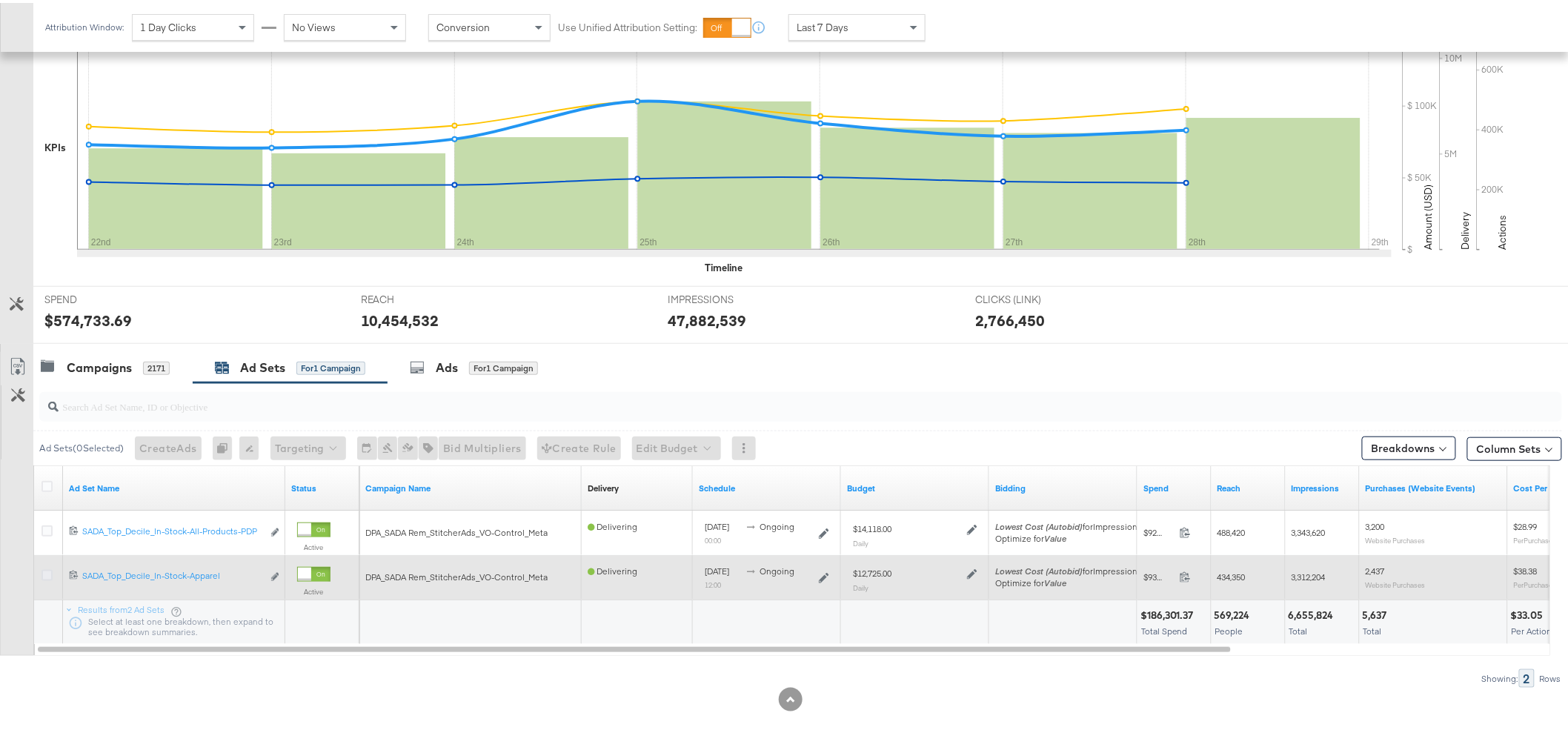
click at [50, 574] on icon at bounding box center [47, 572] width 11 height 11
click at [0, 0] on input "checkbox" at bounding box center [0, 0] width 0 height 0
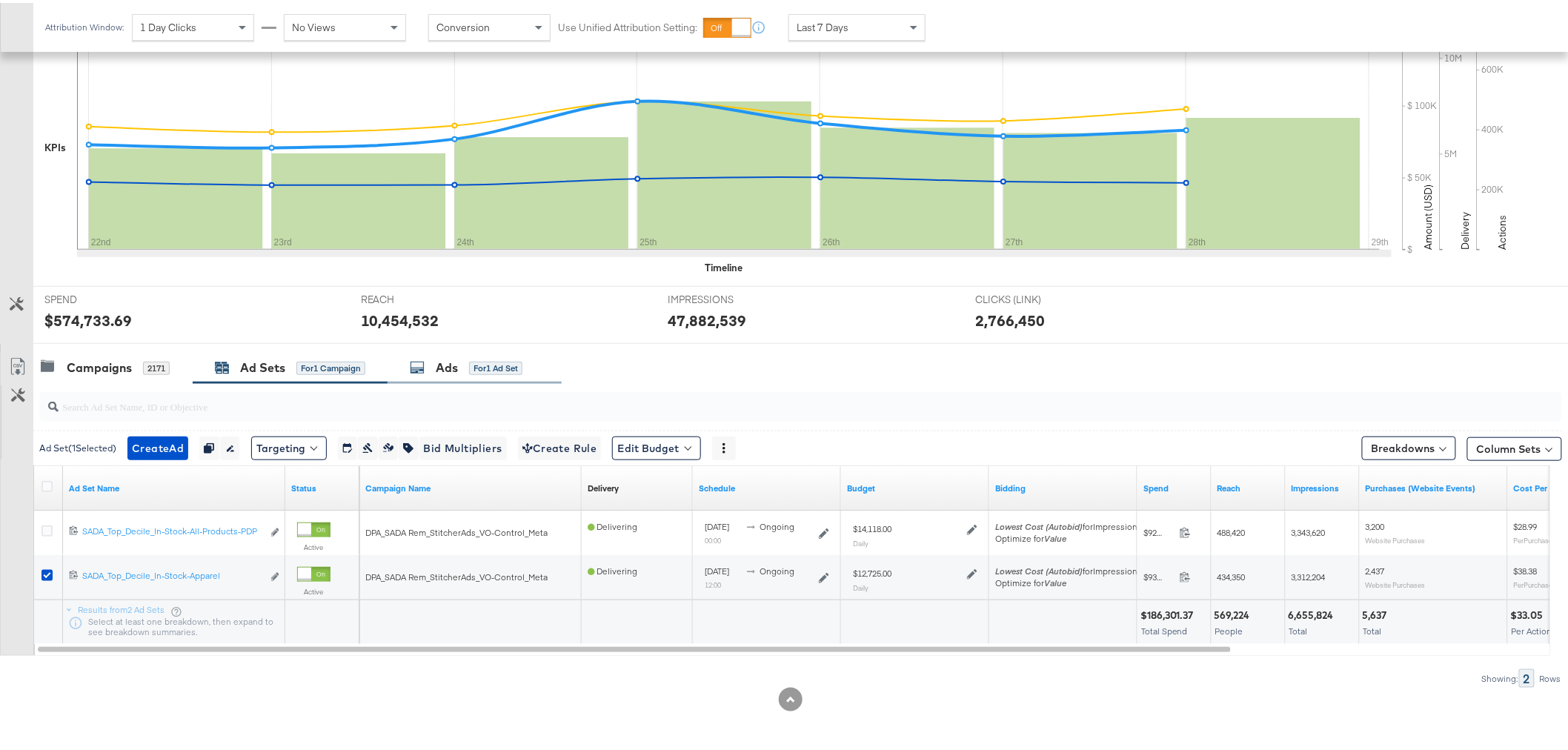
click at [452, 363] on div "Ads" at bounding box center [446, 365] width 23 height 17
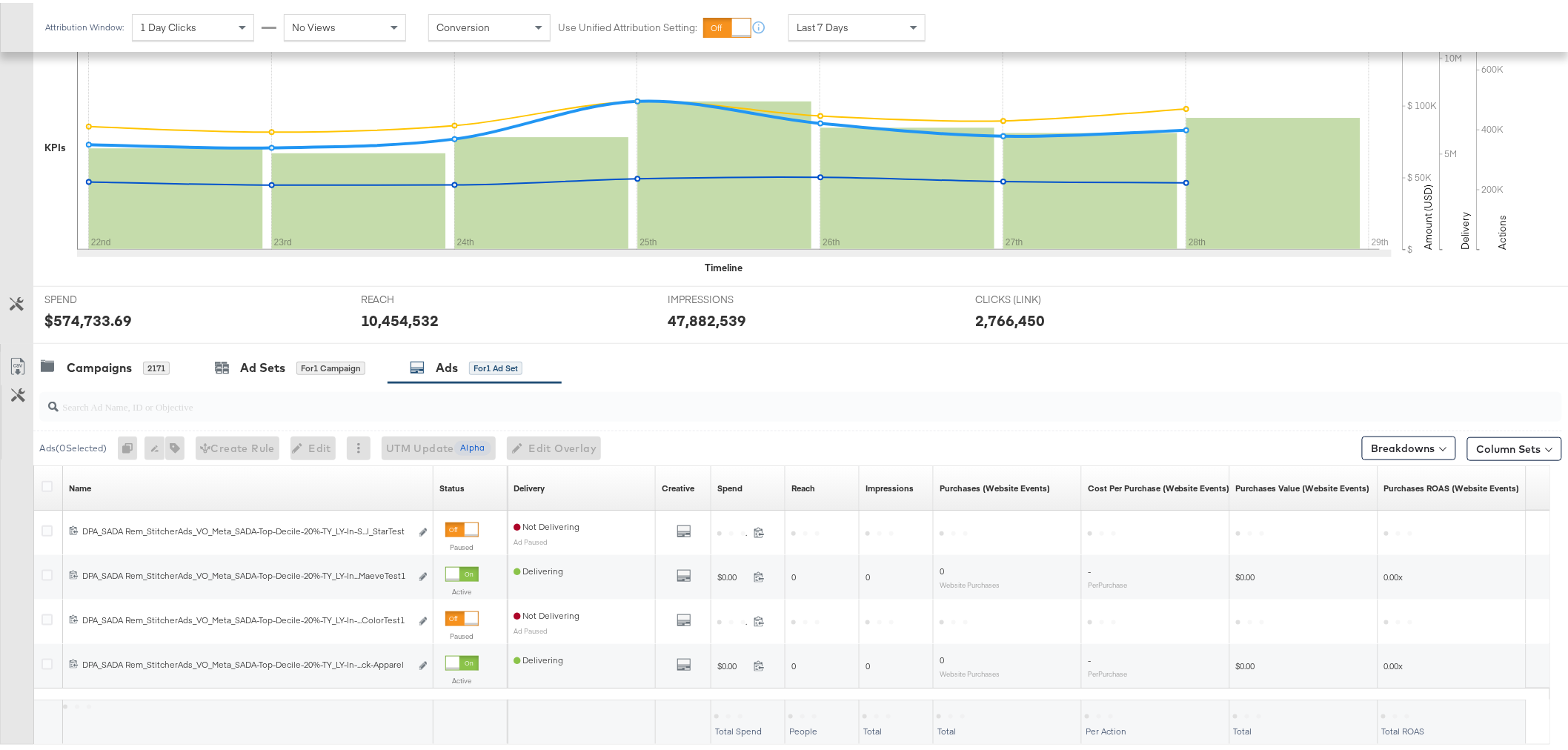
scroll to position [331, 0]
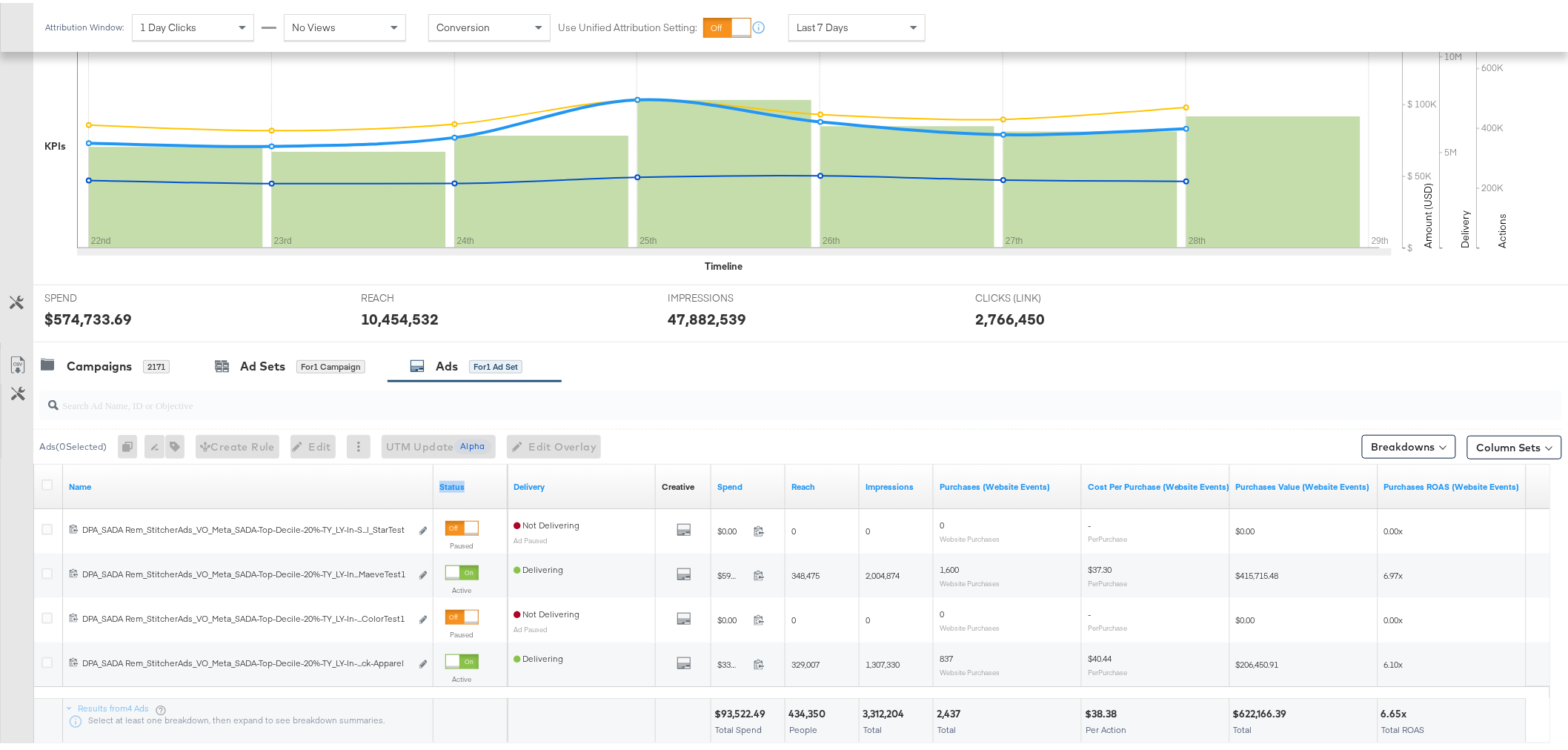
drag, startPoint x: 453, startPoint y: 472, endPoint x: 520, endPoint y: 470, distance: 67.0
click at [34, 462] on div "Name Status Delivery Creative Sorting Unavailable Spend Reach Impressions Purch…" at bounding box center [34, 462] width 0 height 0
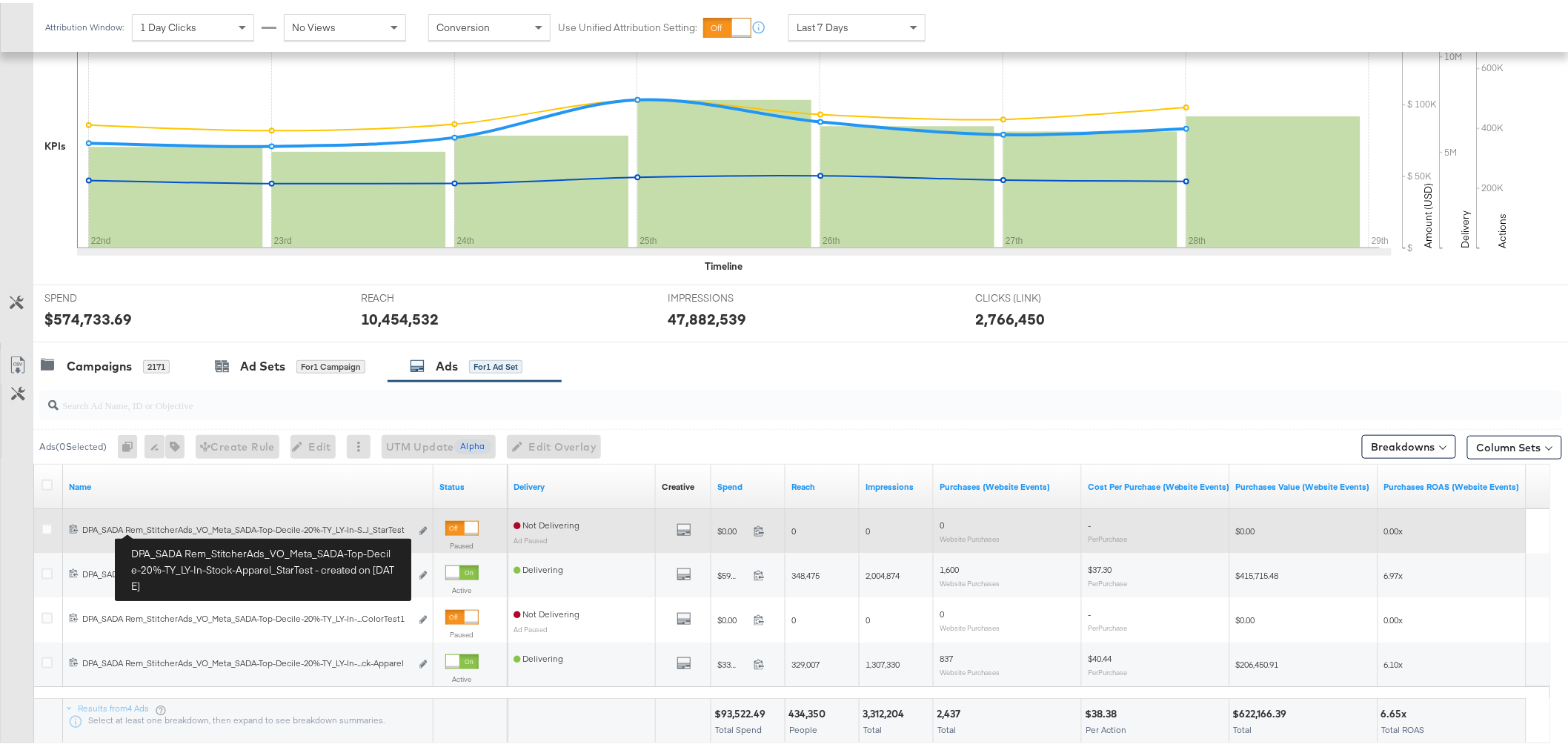
click at [141, 529] on div "DPA_SADA Rem_StitcherAds_VO_Meta_SADA-Top-Decile-20%-TY_LY-In-Stock-Apparel_Sta…" at bounding box center [247, 526] width 328 height 12
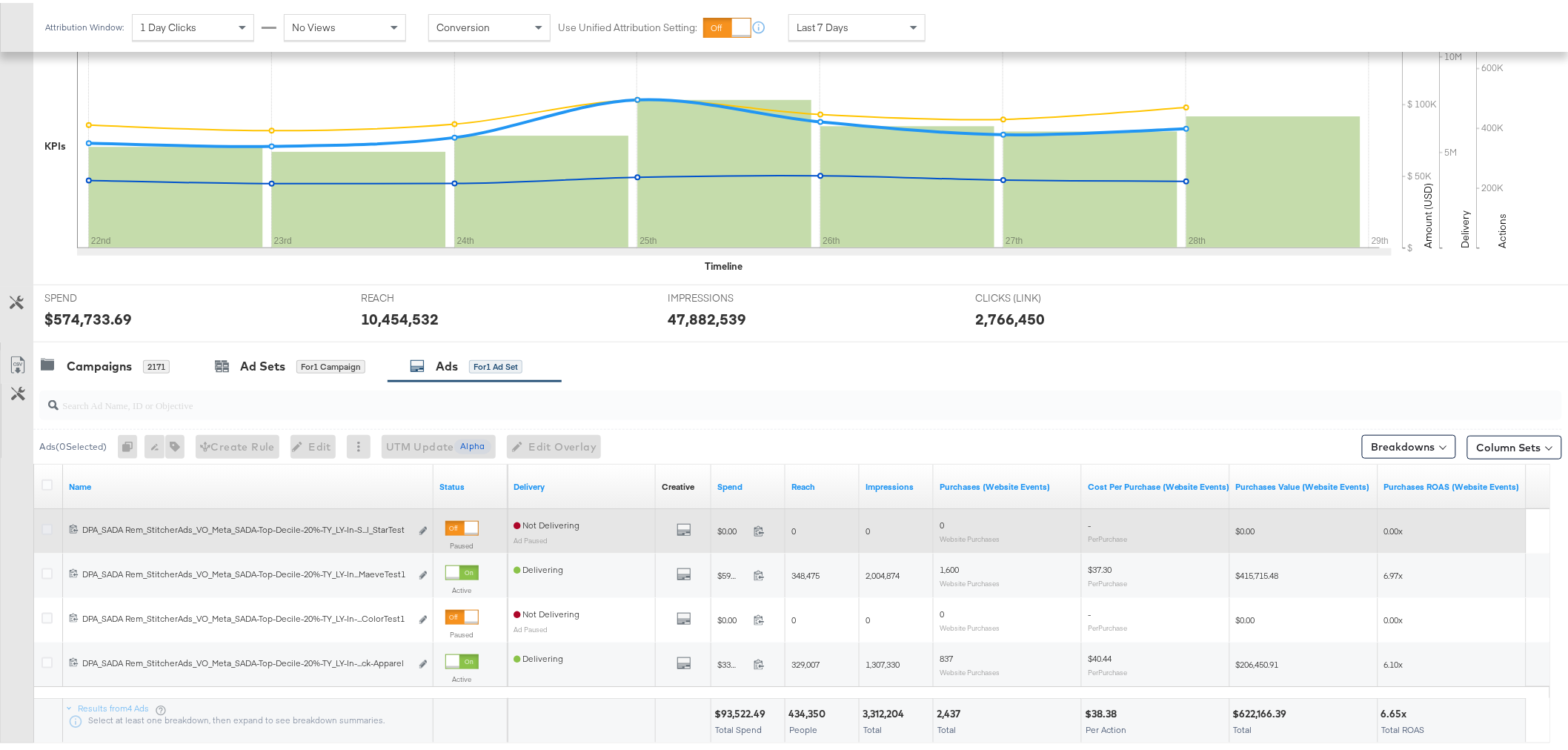
click at [43, 528] on icon at bounding box center [47, 526] width 11 height 11
click at [0, 0] on input "checkbox" at bounding box center [0, 0] width 0 height 0
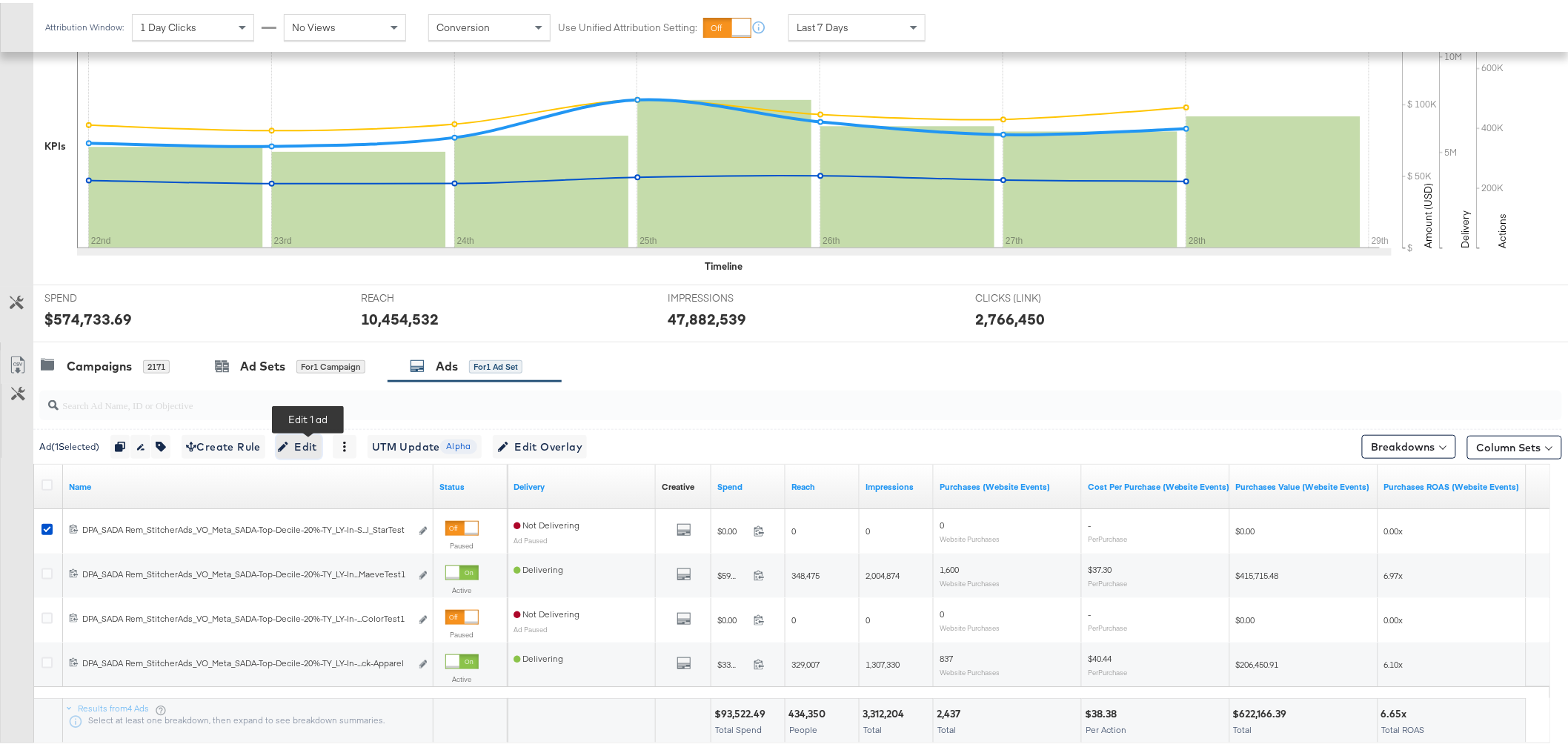
click at [314, 442] on span "Edit" at bounding box center [299, 443] width 36 height 18
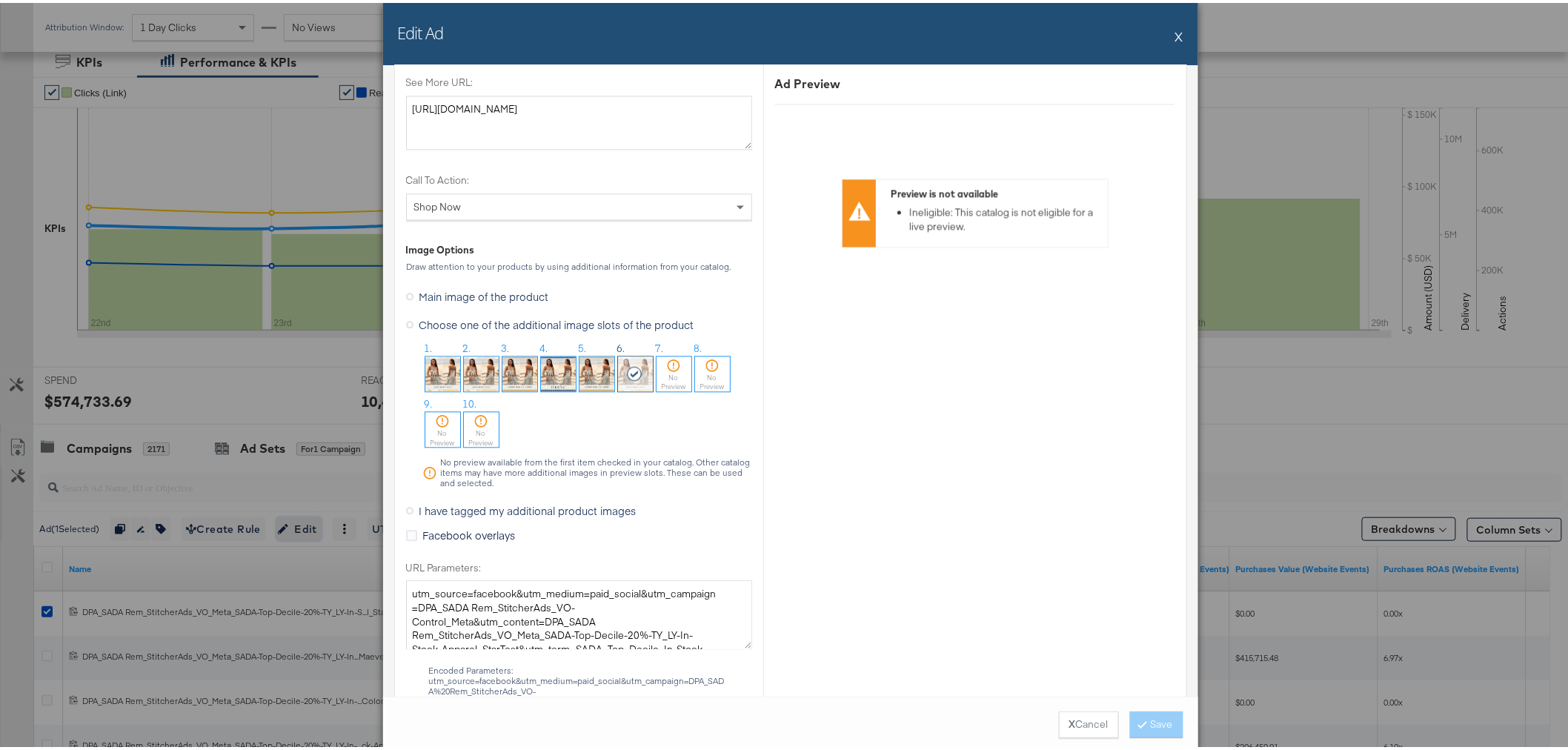
scroll to position [1255, 0]
click at [676, 364] on div at bounding box center [674, 359] width 34 height 15
click at [637, 371] on img at bounding box center [635, 367] width 34 height 34
click at [671, 374] on div "No Preview" at bounding box center [674, 375] width 34 height 19
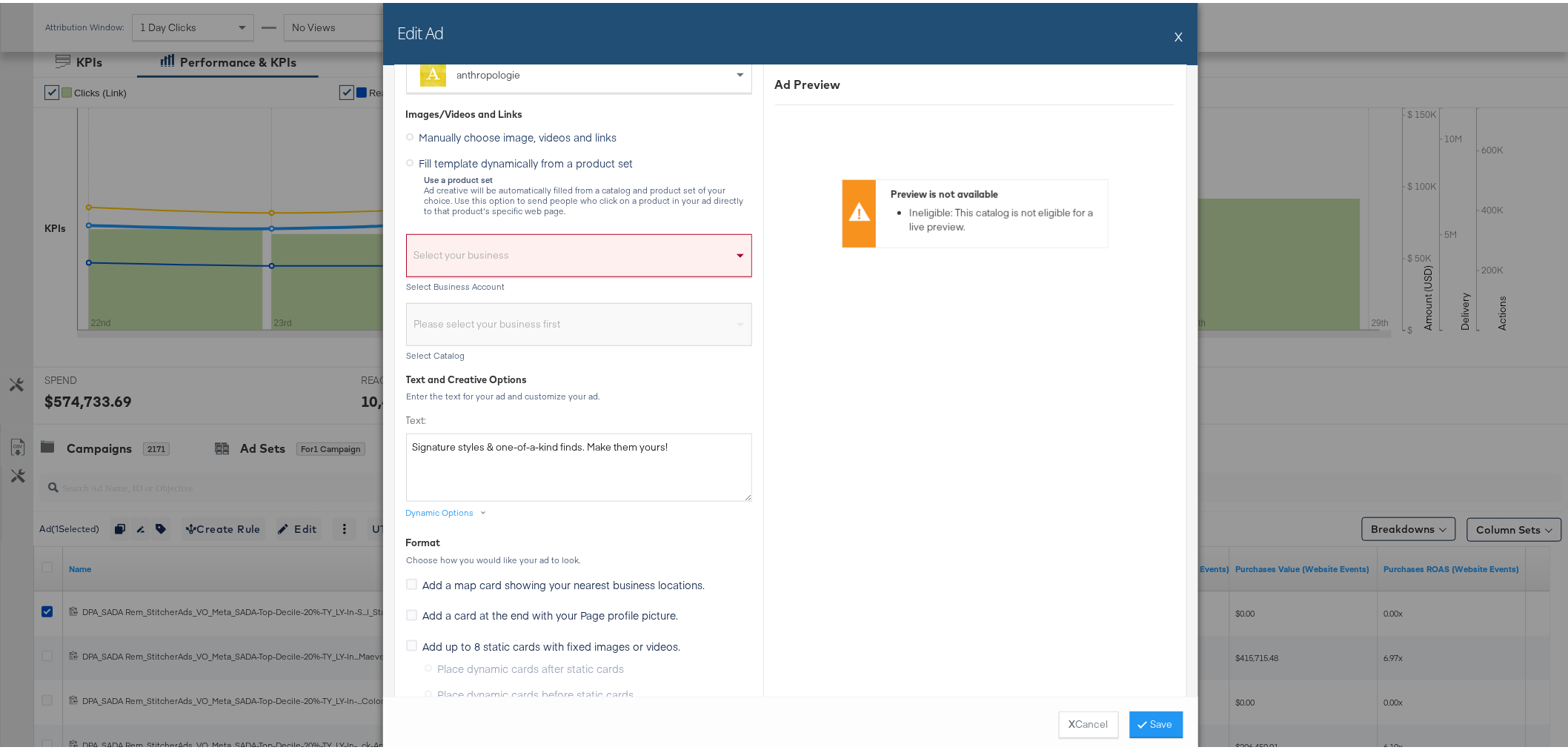
scroll to position [336, 0]
